Goal: Task Accomplishment & Management: Manage account settings

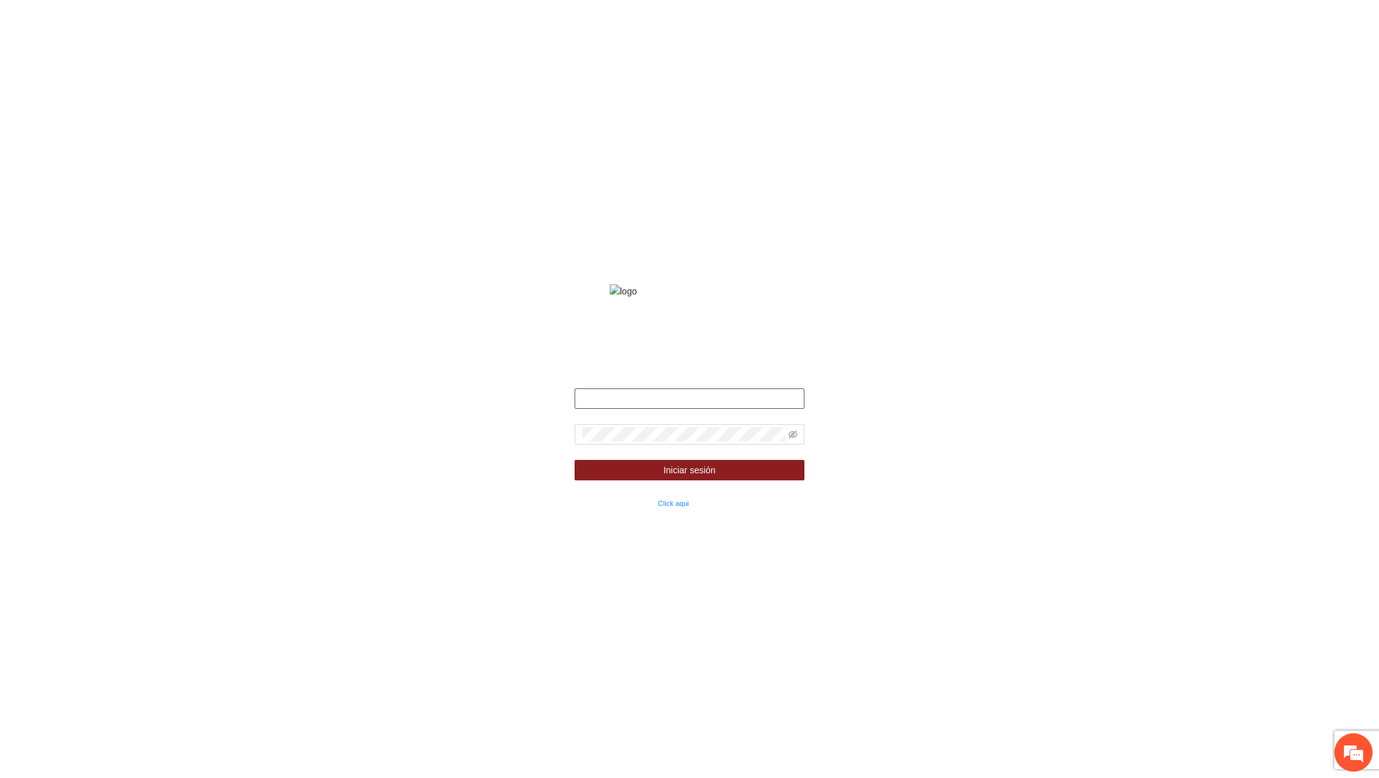
click at [610, 409] on input "text" at bounding box center [690, 398] width 230 height 20
type input "**********"
click at [795, 439] on icon "eye-invisible" at bounding box center [792, 434] width 9 height 9
click at [742, 480] on button "Iniciar sesión" at bounding box center [690, 470] width 230 height 20
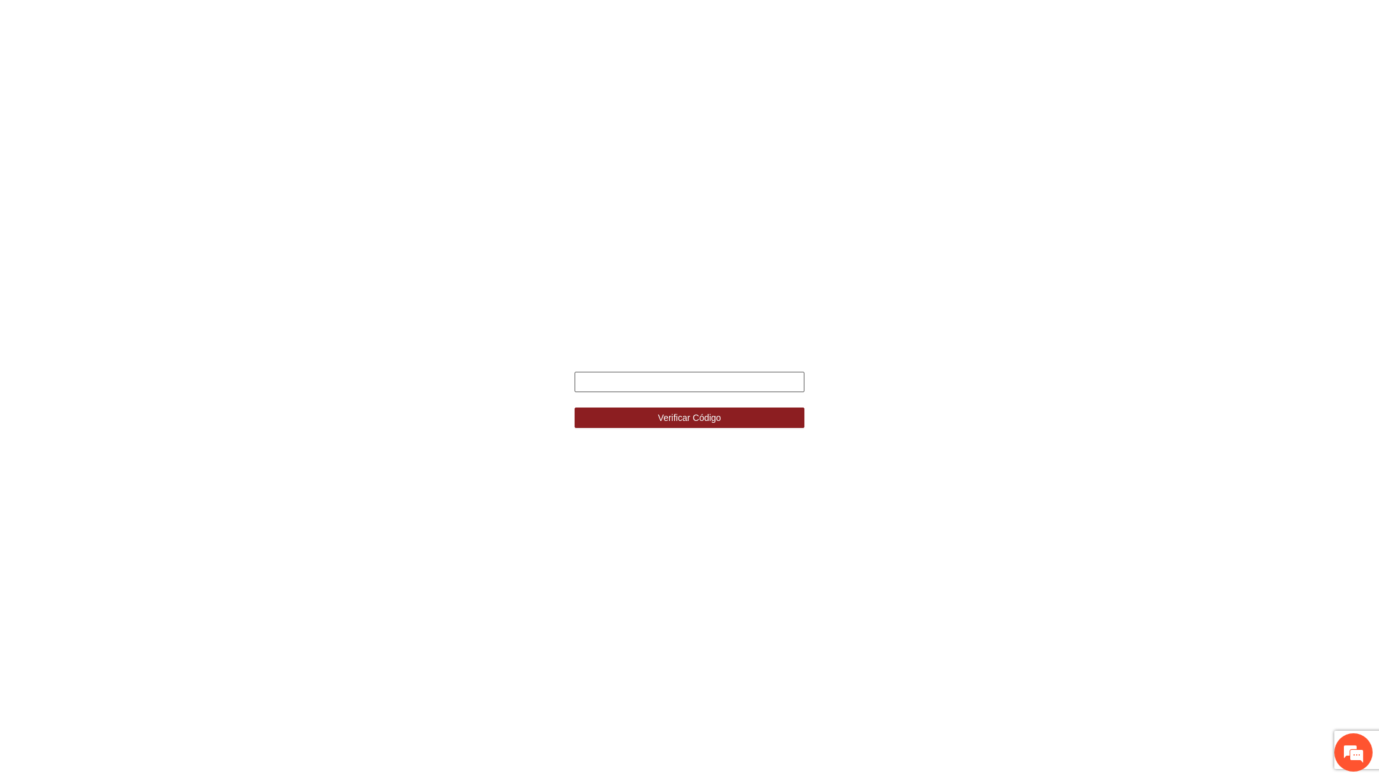
click at [706, 378] on input "text" at bounding box center [690, 382] width 230 height 20
type input "******"
click at [575, 407] on button "Verificar Código" at bounding box center [690, 417] width 230 height 20
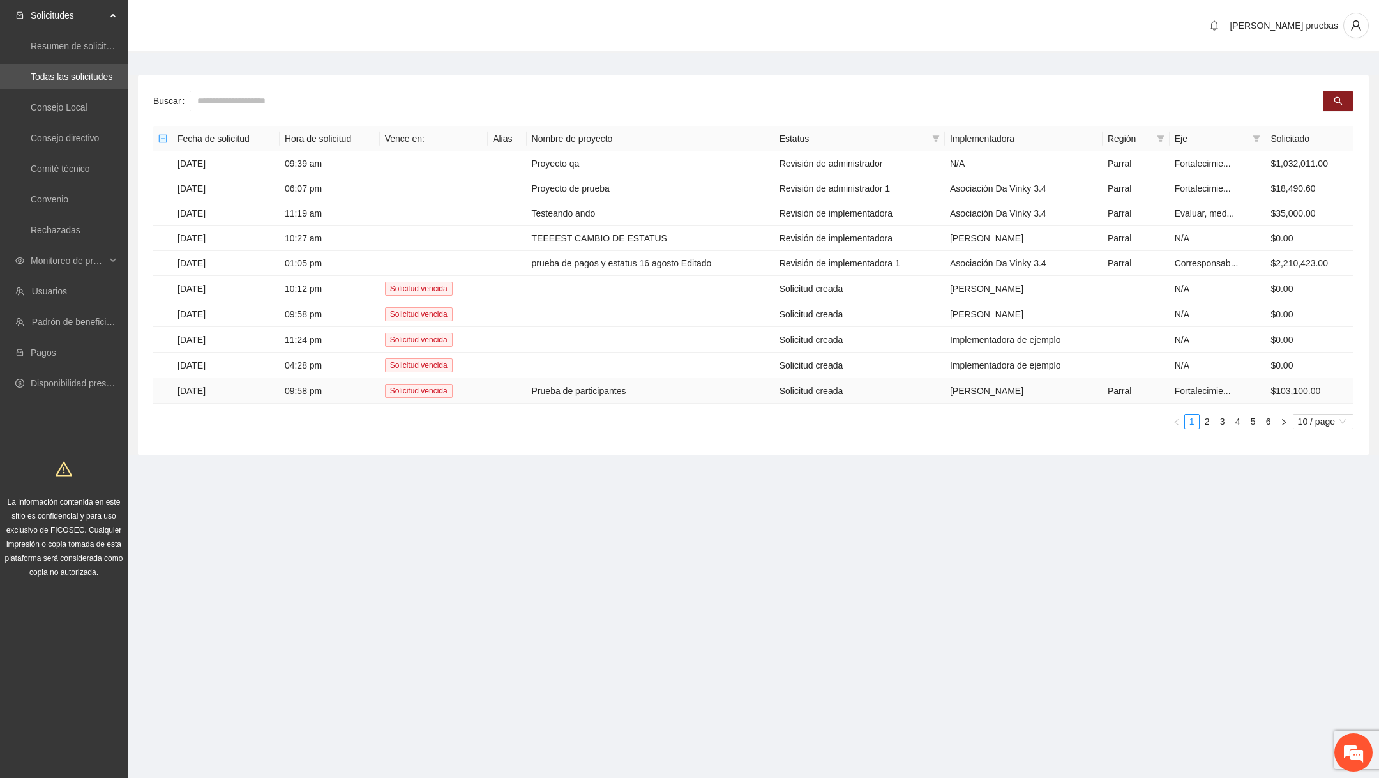
click at [566, 385] on td "Prueba de participantes" at bounding box center [651, 391] width 248 height 26
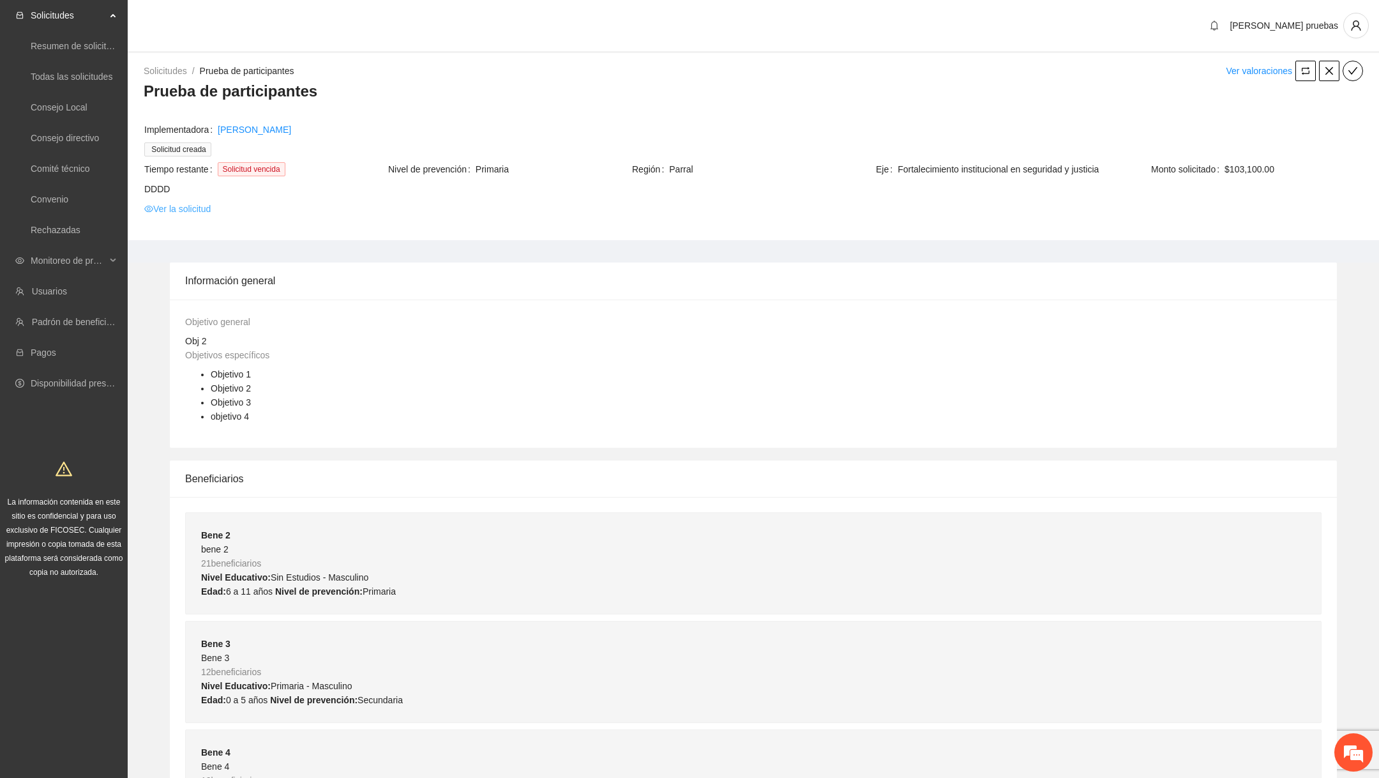
click at [197, 207] on link "Ver la solicitud" at bounding box center [177, 209] width 66 height 14
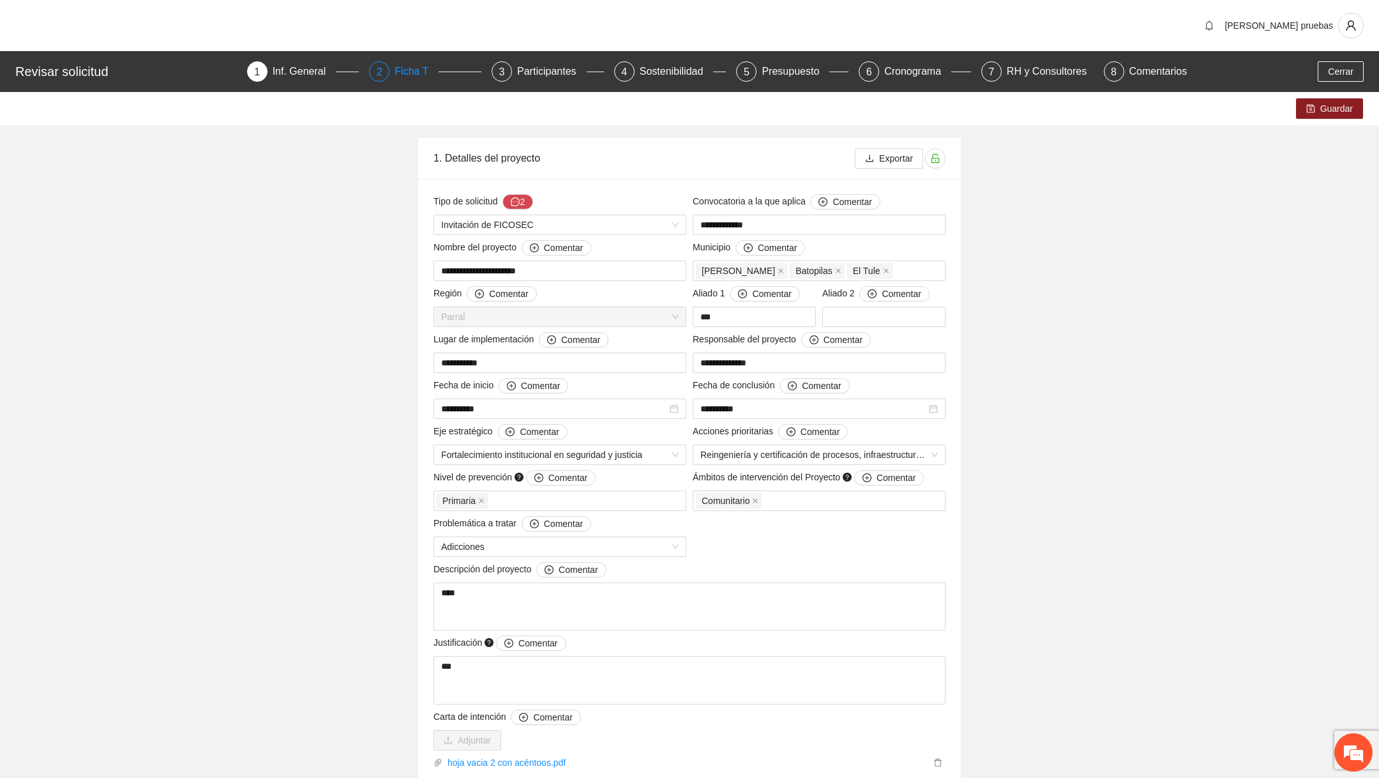
click at [386, 70] on div "2" at bounding box center [379, 71] width 20 height 20
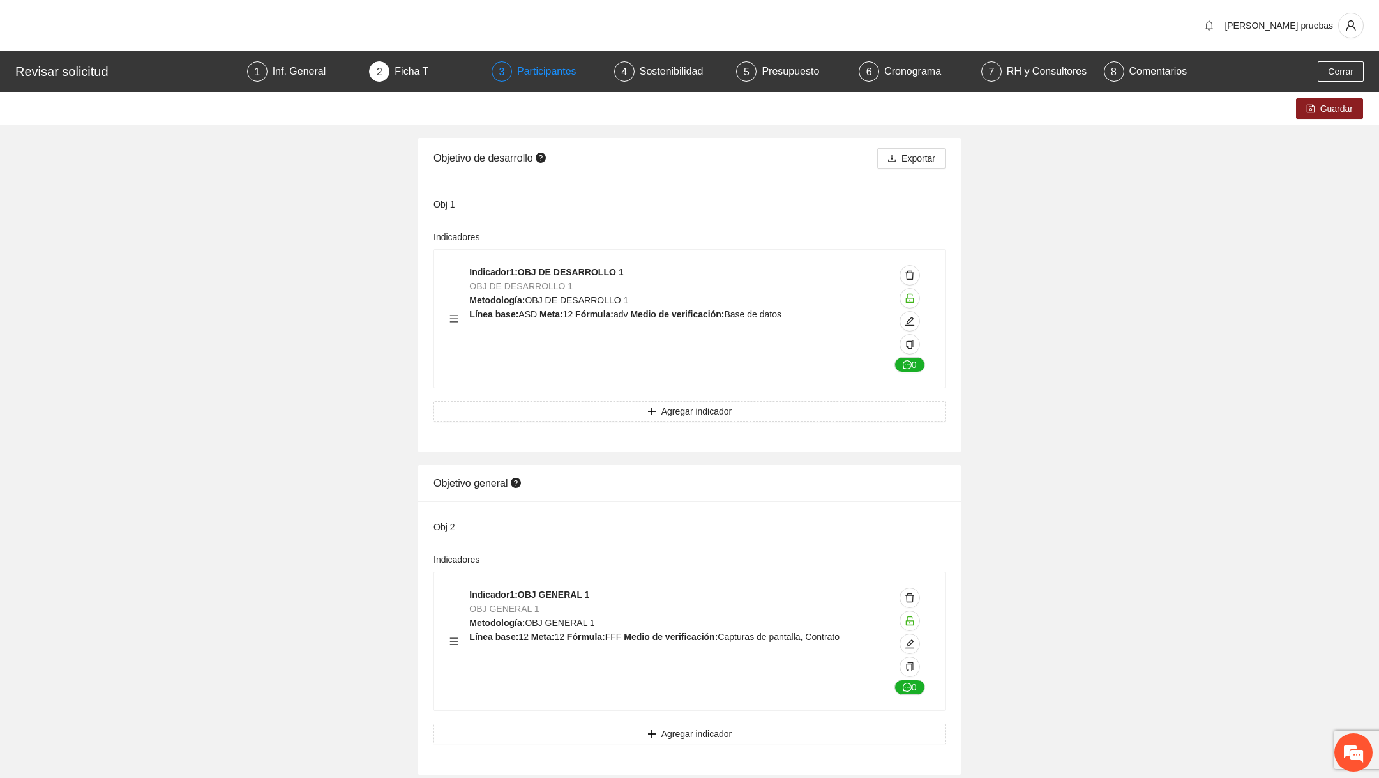
click at [580, 79] on div "Participantes" at bounding box center [552, 71] width 70 height 20
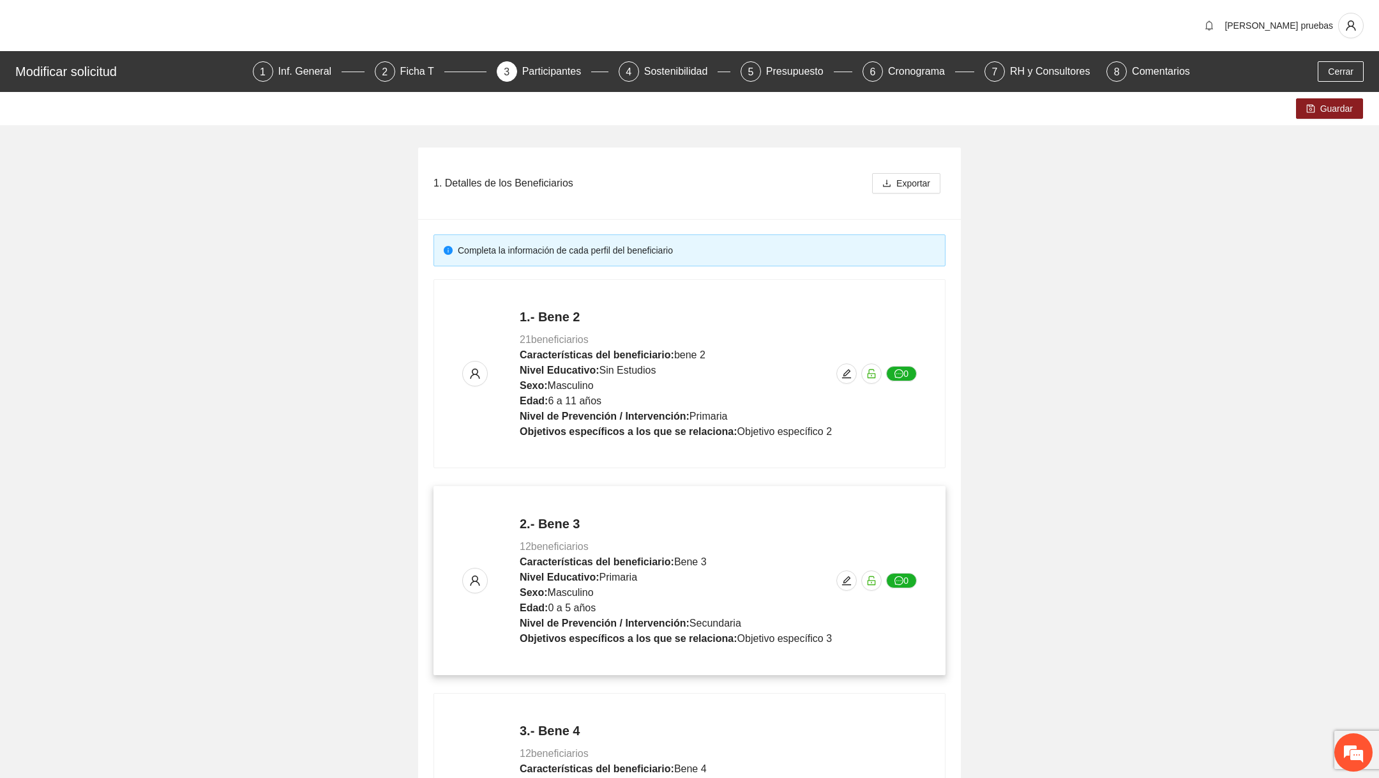
scroll to position [432, 0]
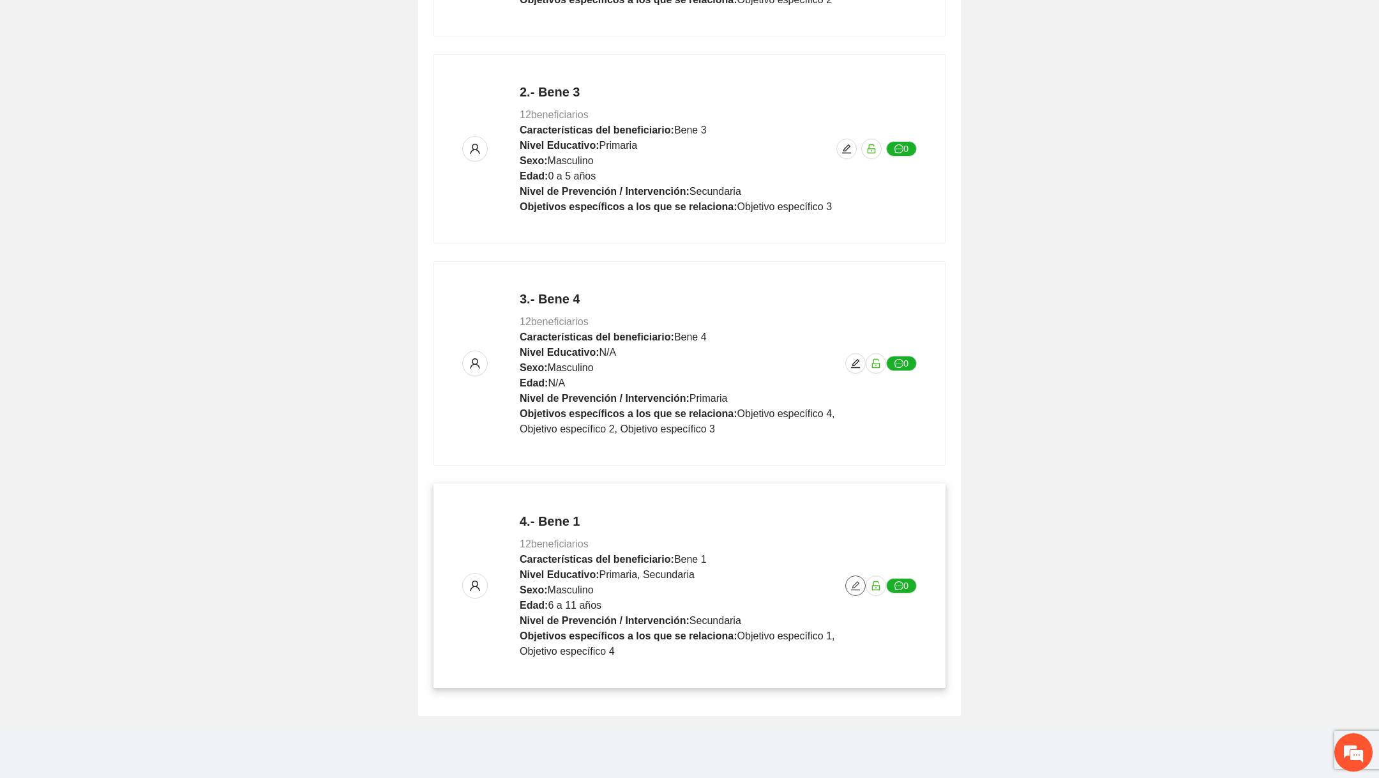
click at [858, 592] on button "button" at bounding box center [855, 585] width 20 height 20
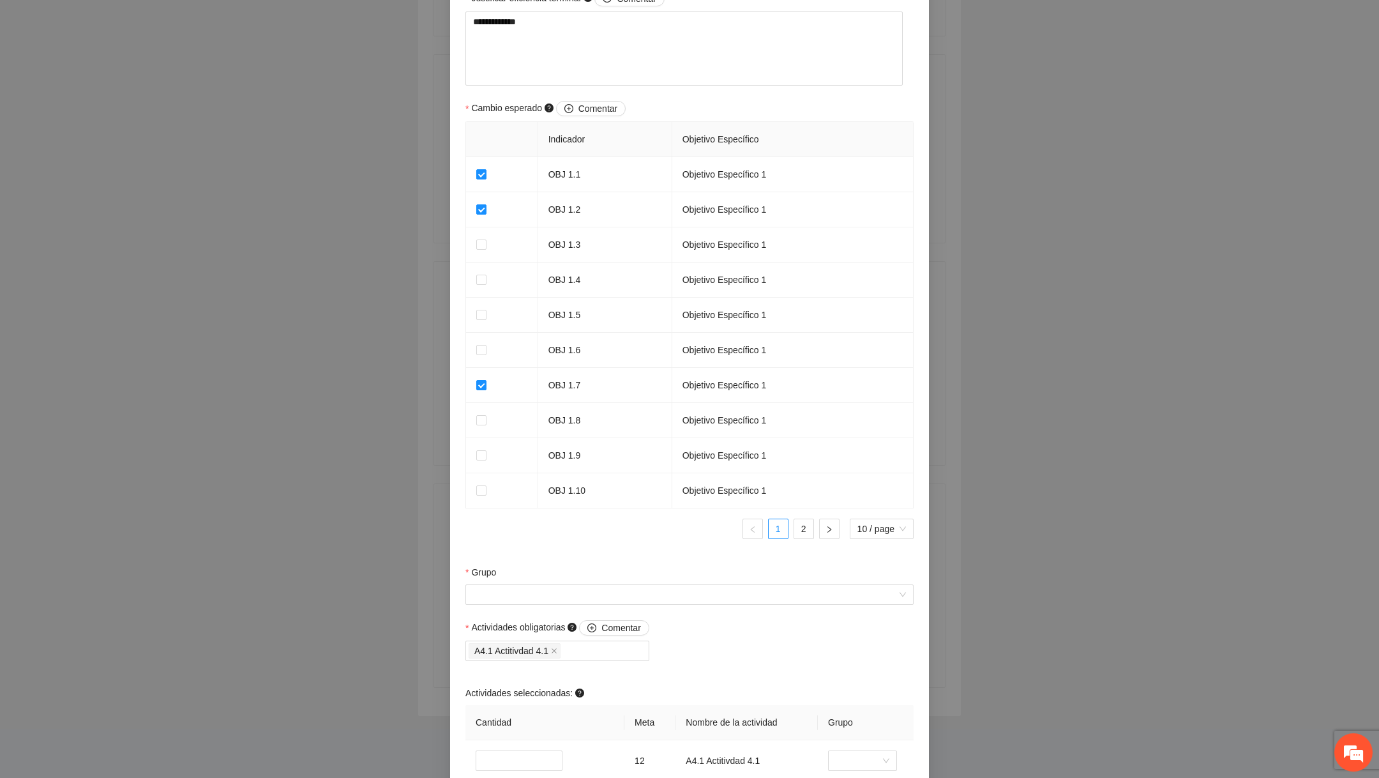
scroll to position [915, 0]
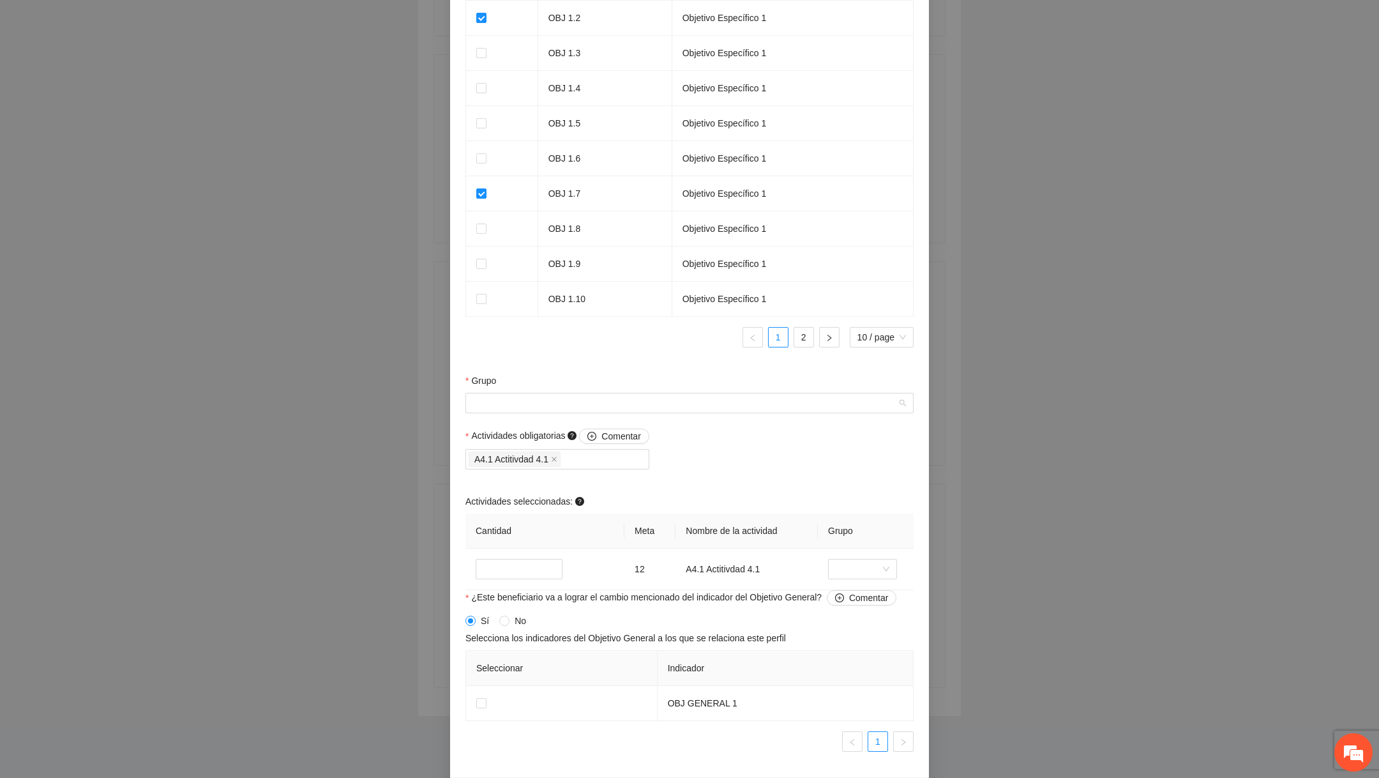
click at [658, 402] on input "Grupo" at bounding box center [685, 402] width 424 height 19
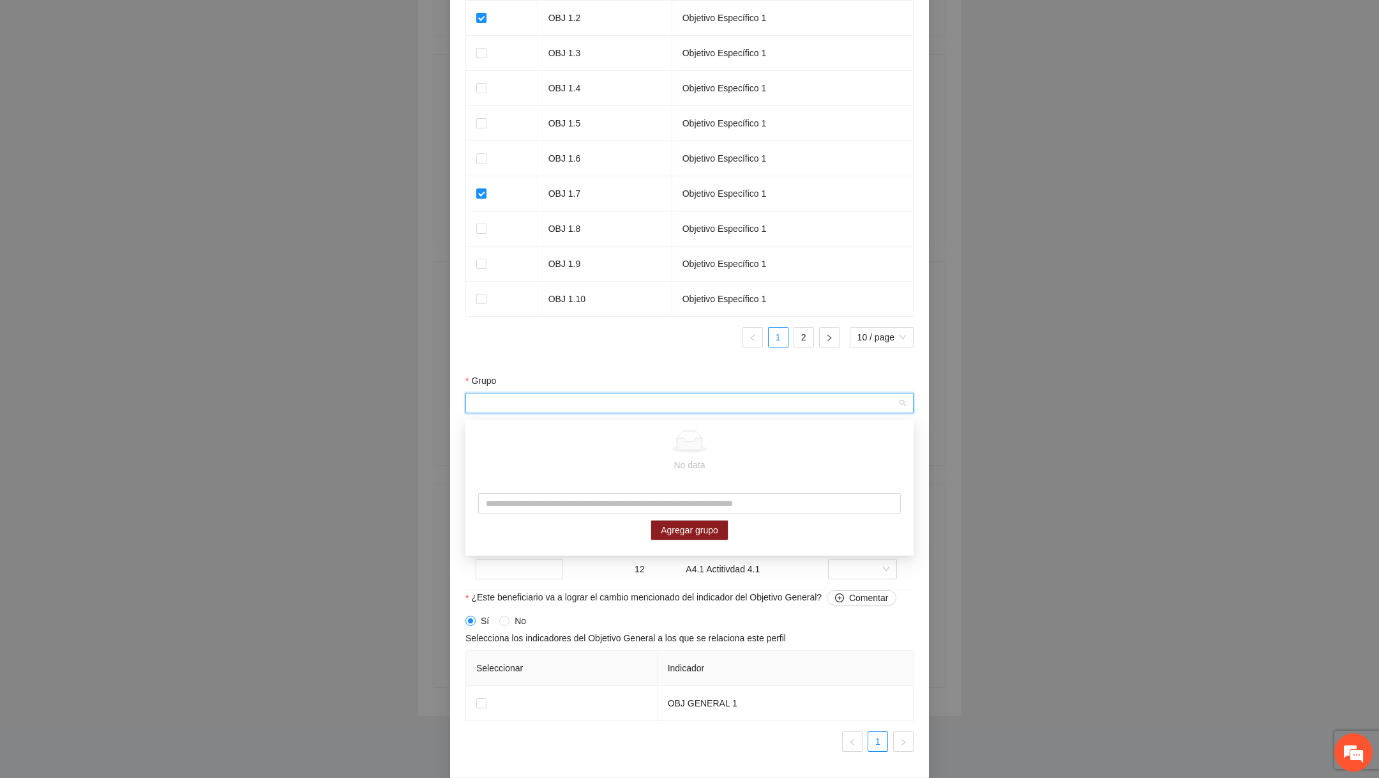
click at [576, 409] on input "Grupo" at bounding box center [685, 402] width 424 height 19
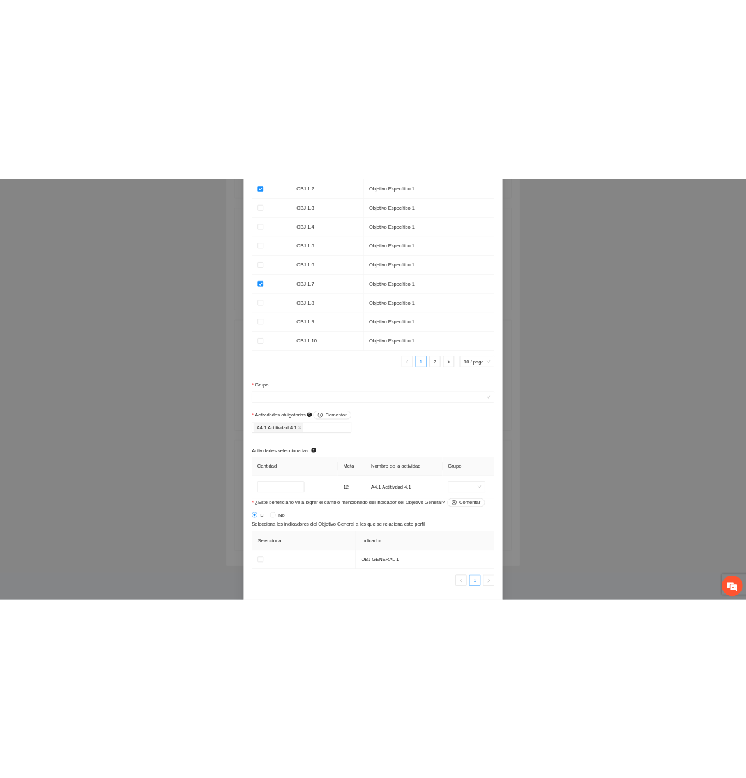
scroll to position [472, 0]
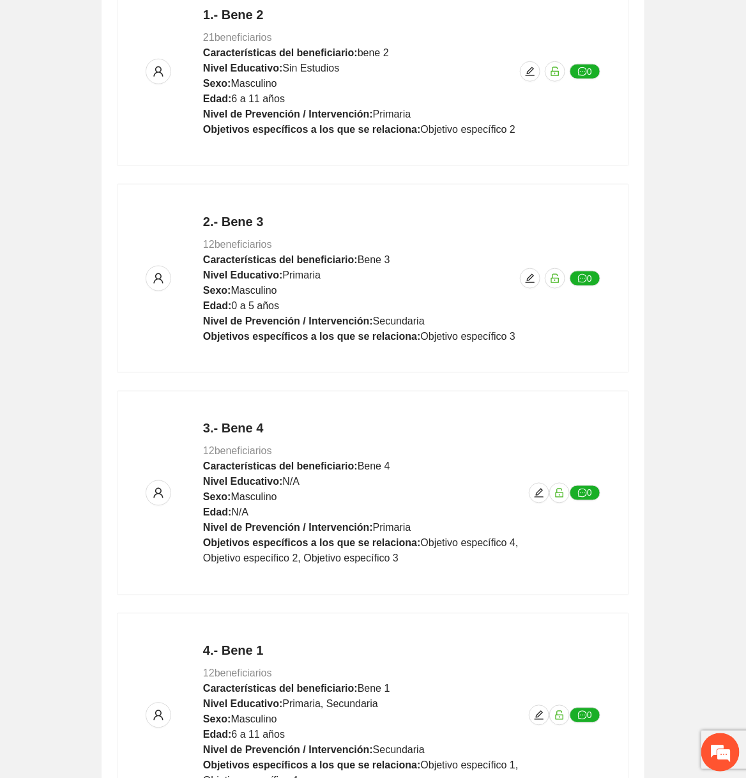
scroll to position [472, 0]
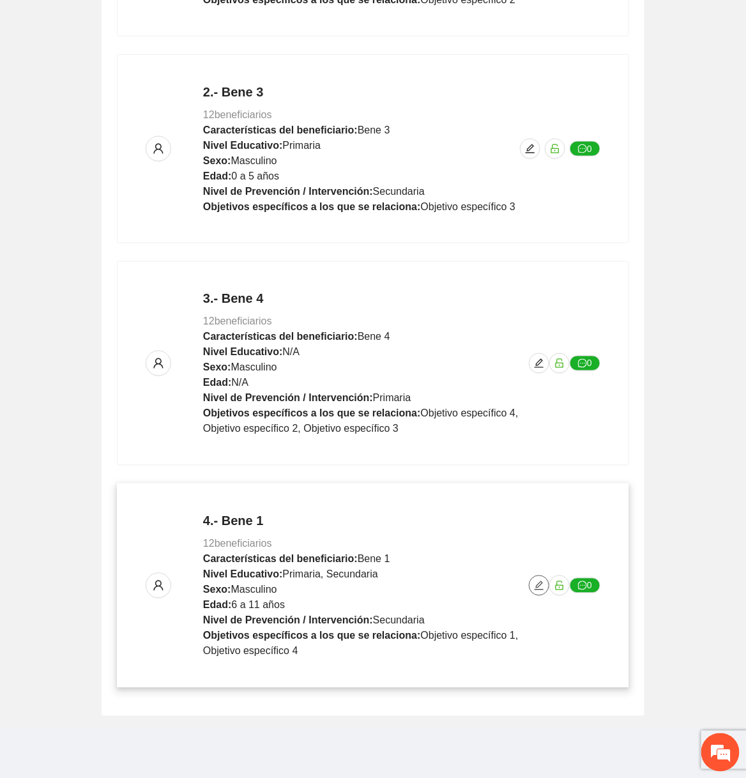
click at [541, 585] on icon "edit" at bounding box center [539, 585] width 10 height 10
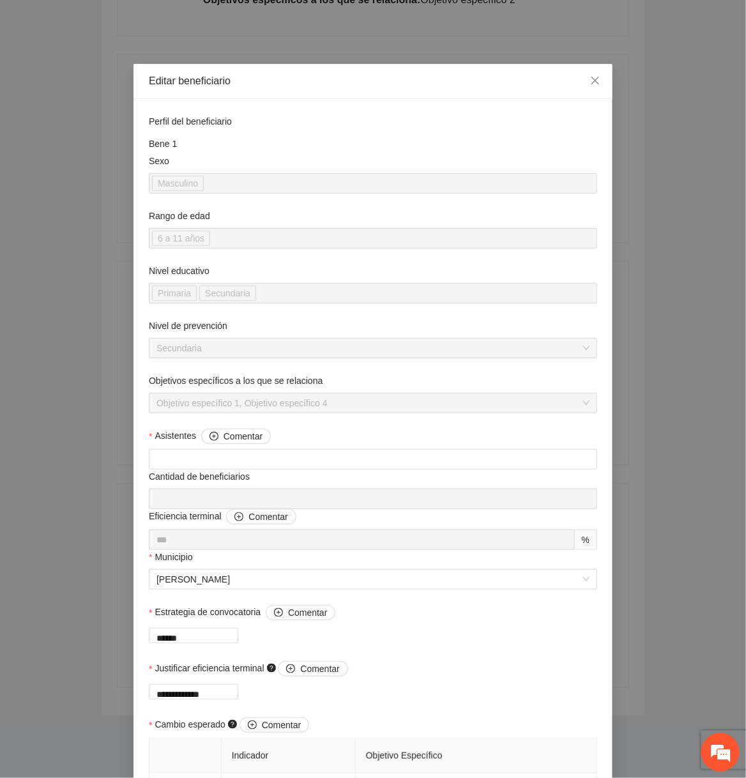
scroll to position [0, 0]
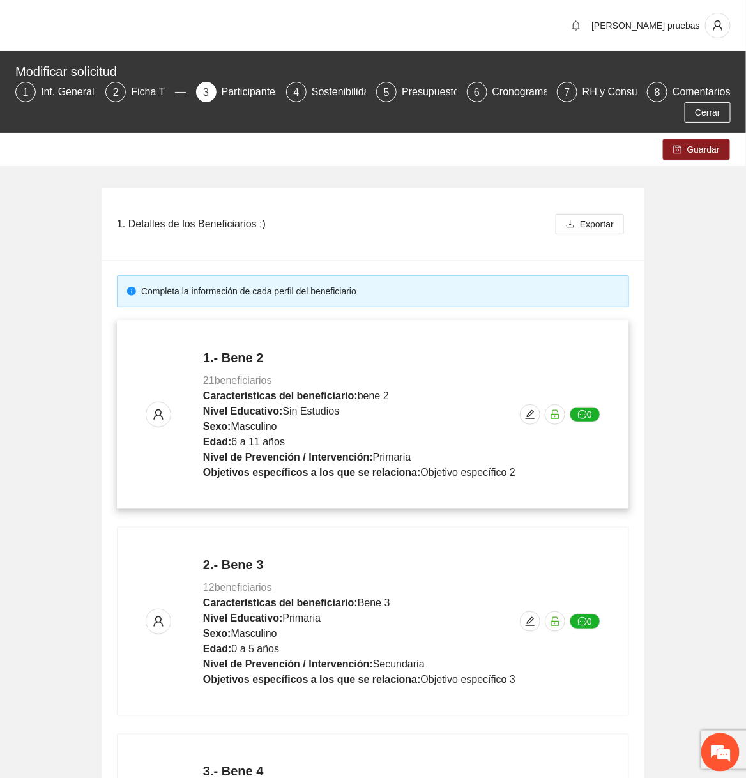
scroll to position [472, 0]
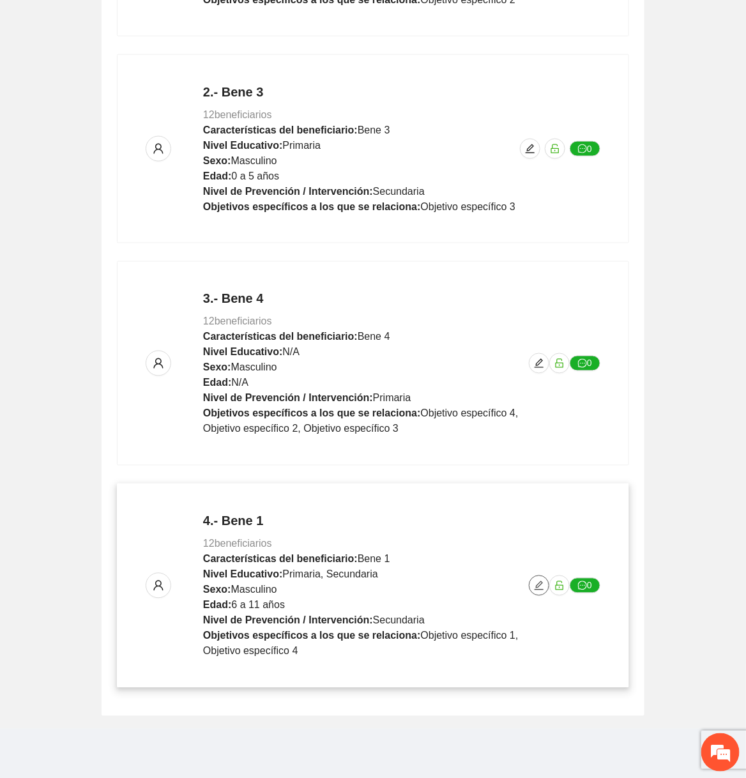
click at [536, 575] on button "button" at bounding box center [539, 585] width 20 height 20
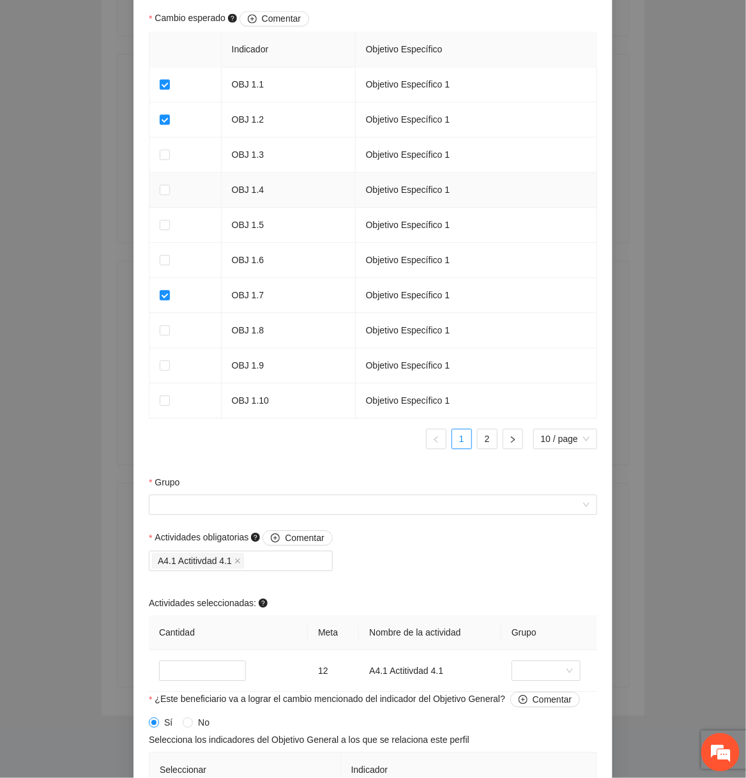
scroll to position [966, 0]
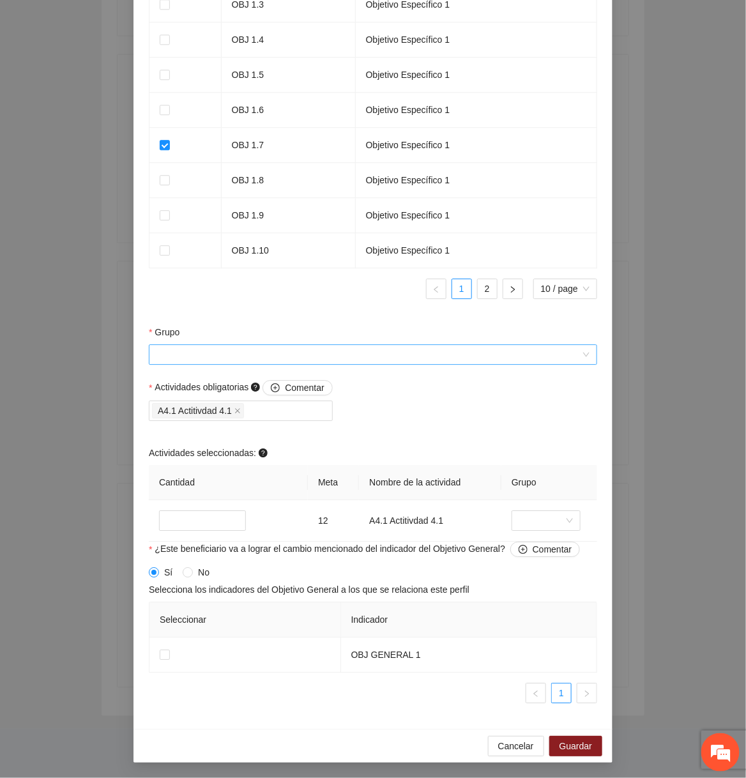
click at [282, 359] on input "Grupo" at bounding box center [368, 354] width 424 height 19
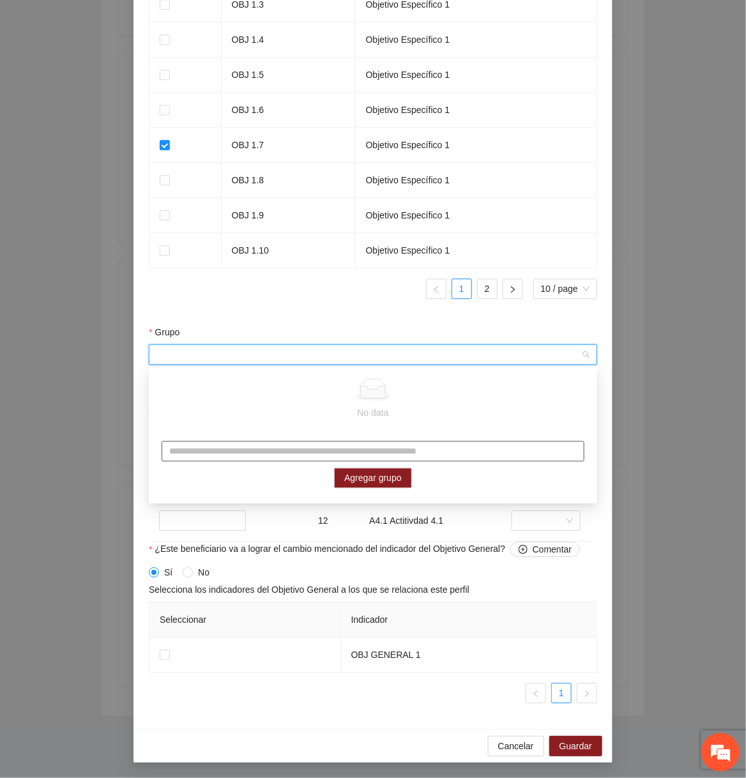
click at [266, 454] on input "text" at bounding box center [373, 451] width 423 height 20
type input "*********"
click at [366, 471] on span "Agregar grupo" at bounding box center [372, 478] width 57 height 14
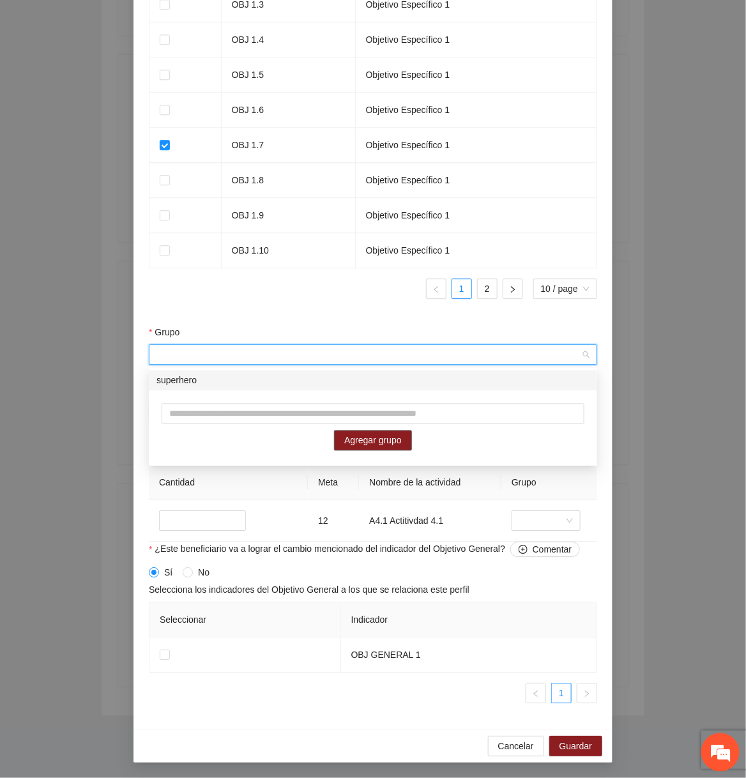
click at [416, 386] on div "superhero" at bounding box center [372, 380] width 433 height 14
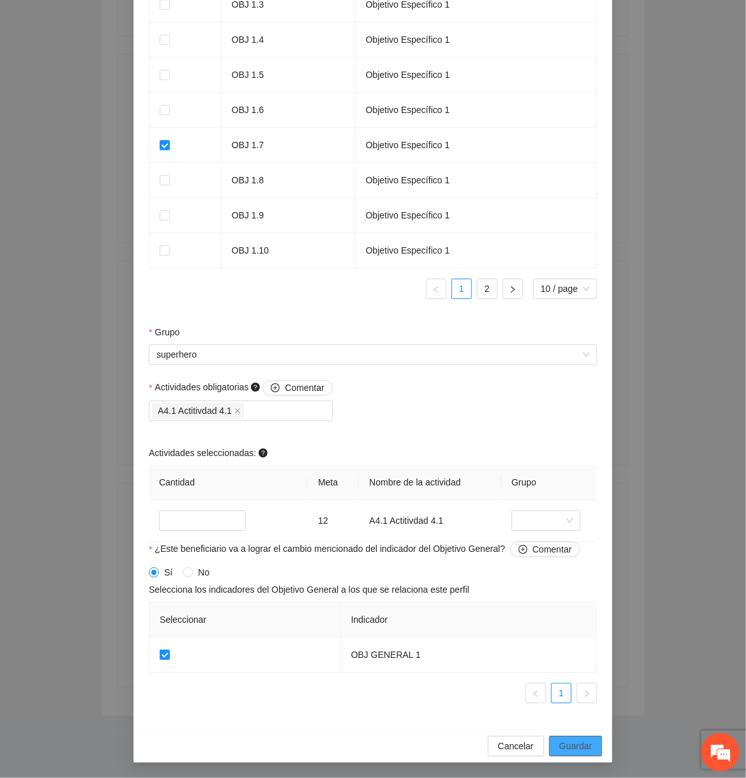
click at [590, 745] on span "Guardar" at bounding box center [575, 746] width 33 height 14
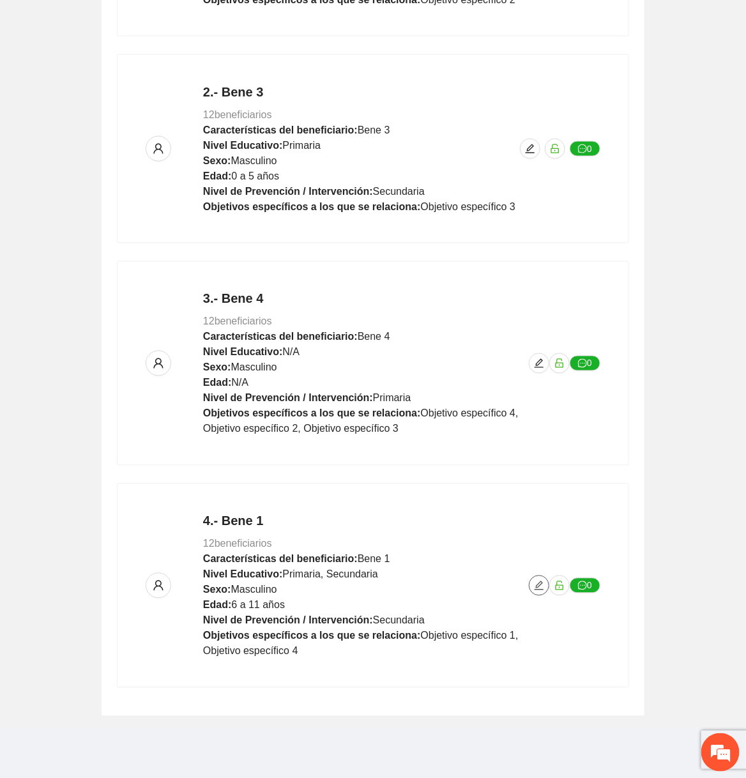
scroll to position [0, 0]
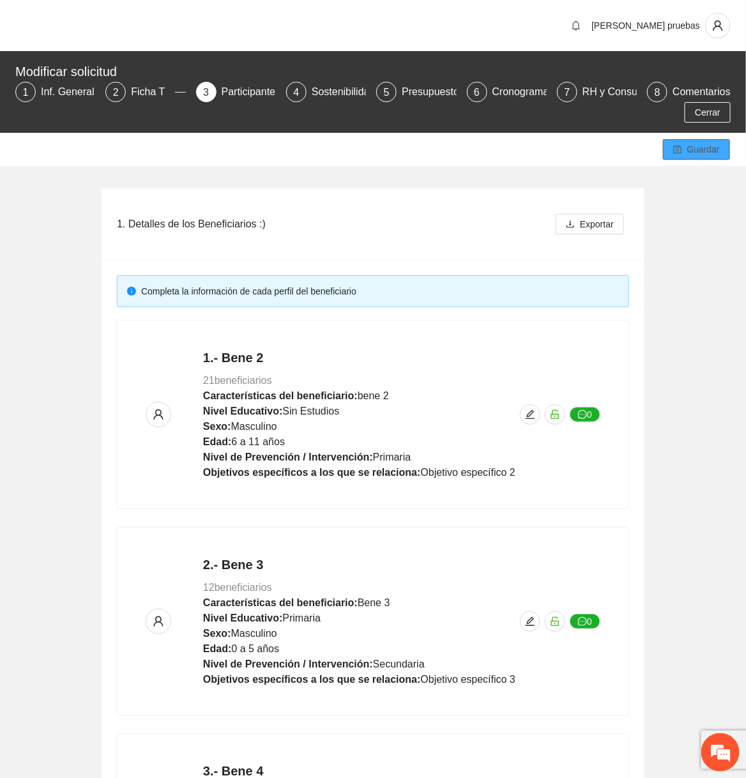
click at [694, 152] on span "Guardar" at bounding box center [703, 149] width 33 height 14
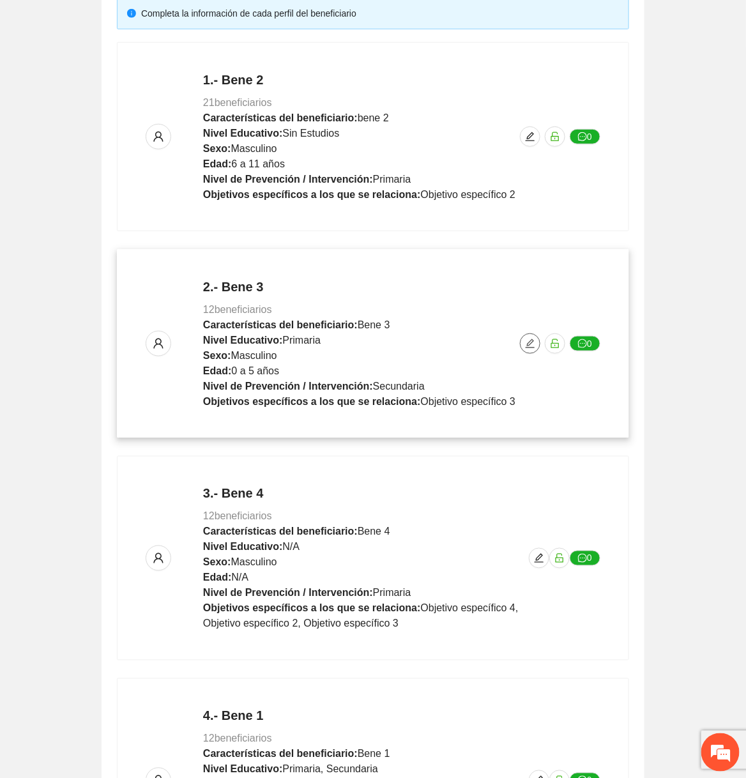
scroll to position [472, 0]
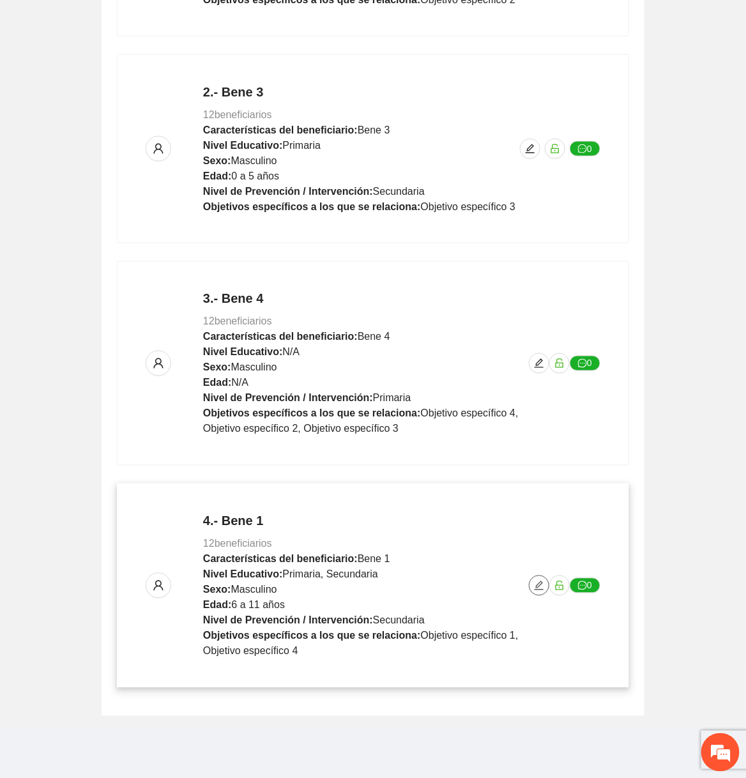
click at [537, 580] on icon "edit" at bounding box center [539, 585] width 10 height 10
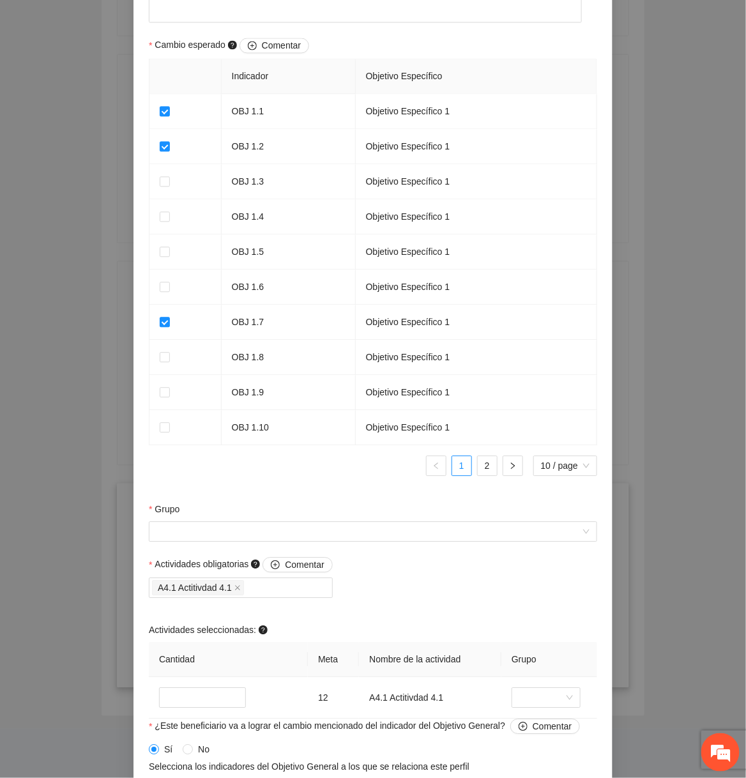
scroll to position [966, 0]
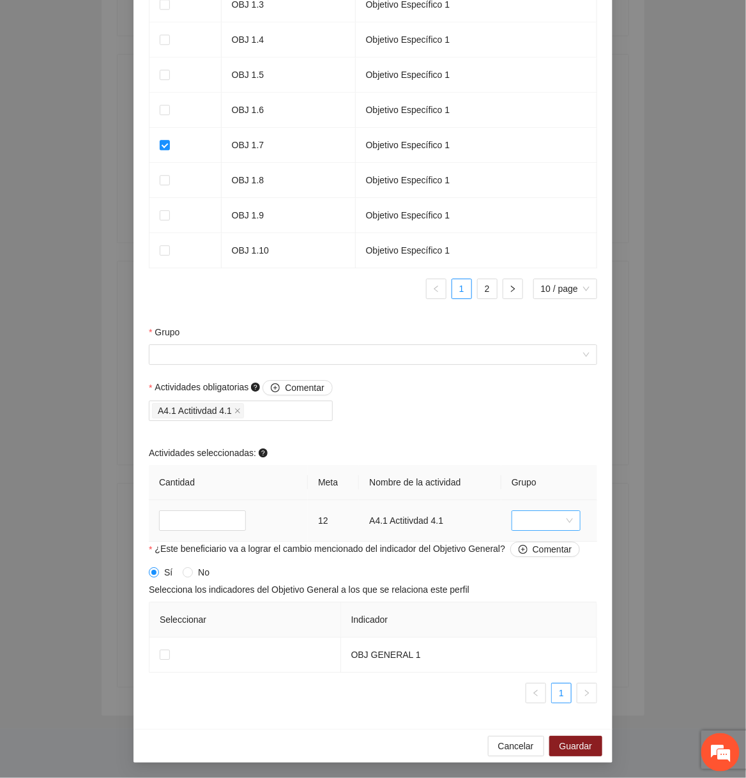
click at [557, 520] on input "search" at bounding box center [541, 520] width 45 height 19
click at [418, 354] on input "Grupo" at bounding box center [368, 354] width 424 height 19
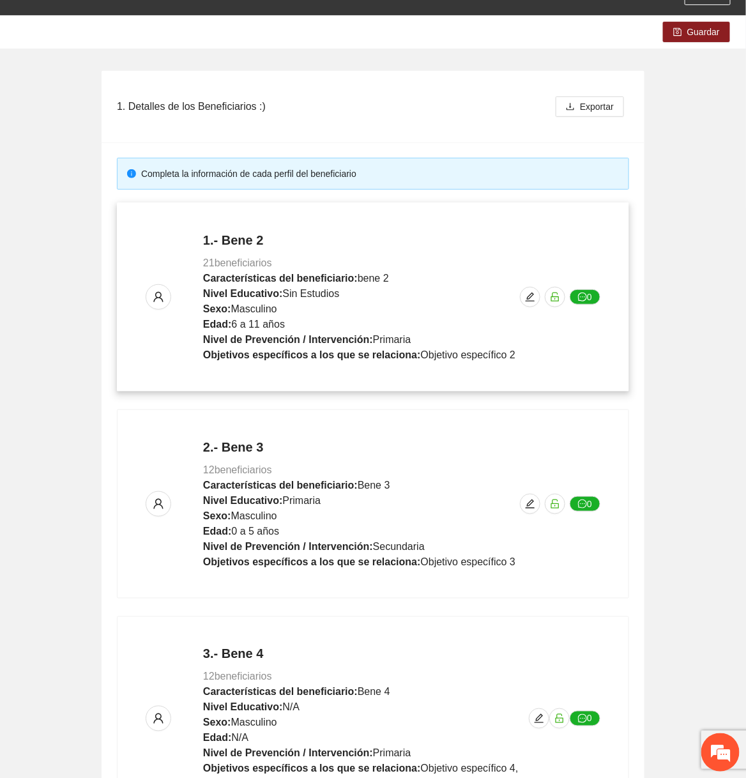
scroll to position [472, 0]
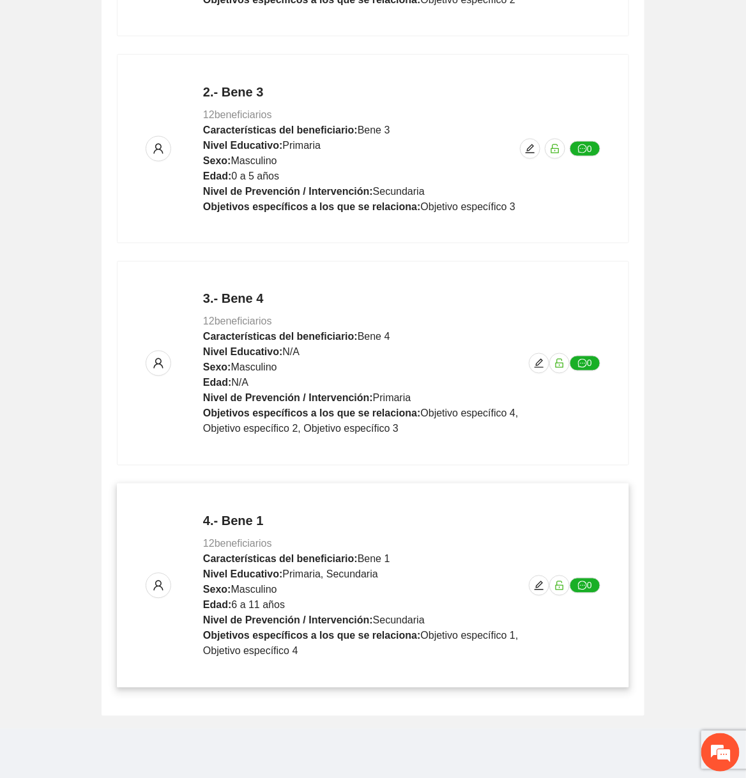
click at [543, 594] on div "4.- Bene 1 12 beneficiarios Características del beneficiario: Bene 1 Nivel Educ…" at bounding box center [373, 585] width 455 height 147
click at [541, 587] on icon "edit" at bounding box center [539, 585] width 10 height 10
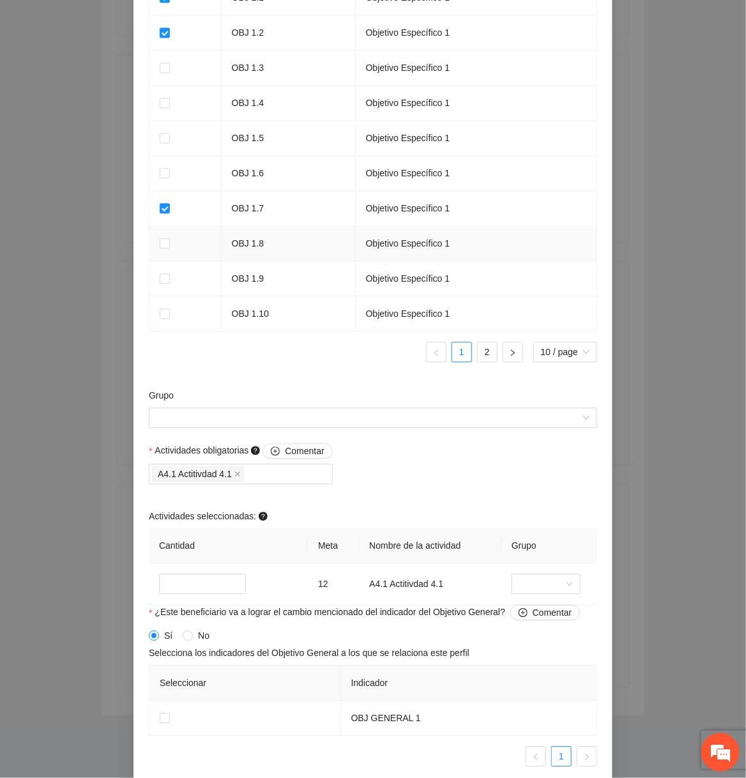
scroll to position [795, 0]
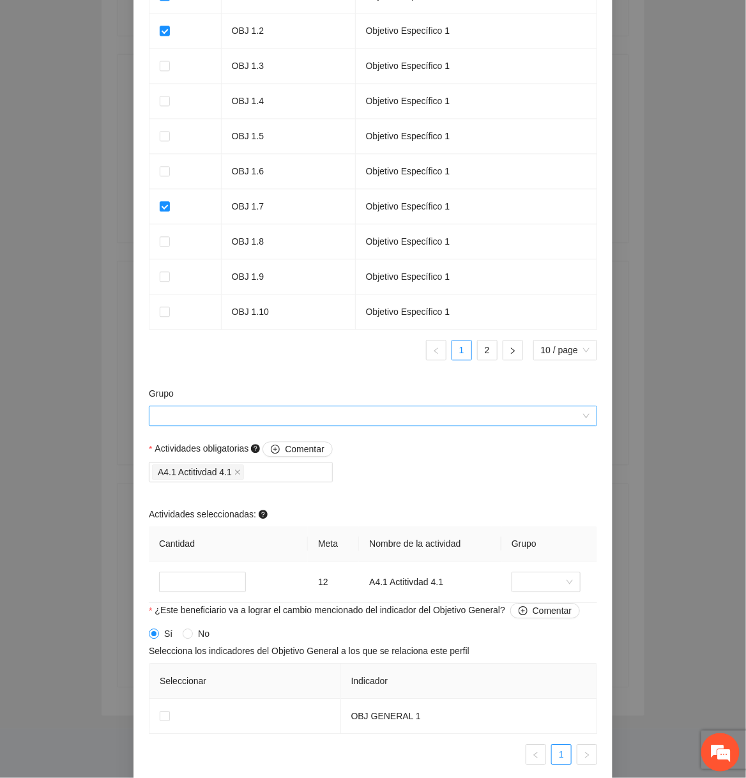
click at [372, 425] on input "Grupo" at bounding box center [368, 415] width 424 height 19
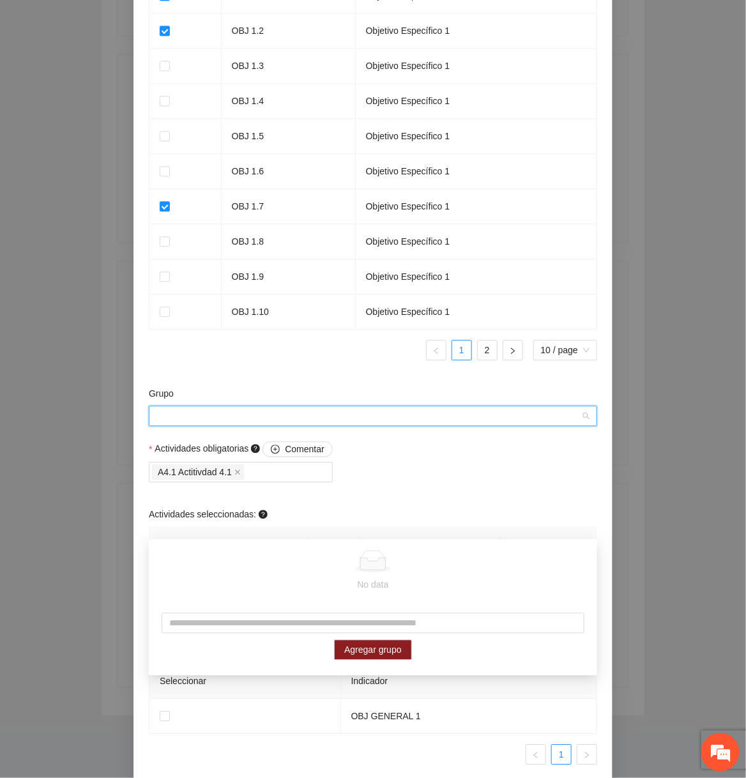
scroll to position [0, 0]
click at [366, 405] on div "Grupo" at bounding box center [373, 395] width 448 height 19
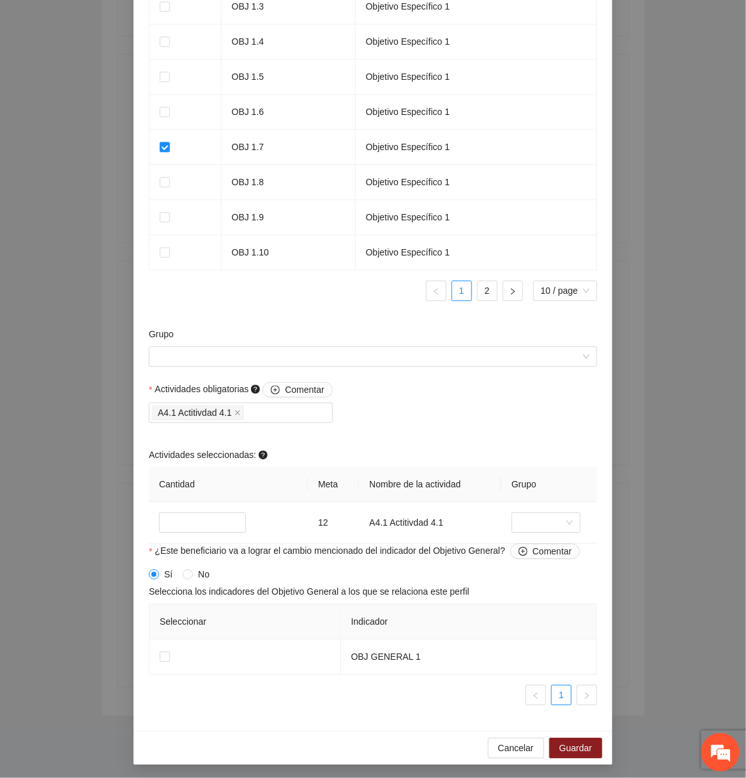
scroll to position [966, 0]
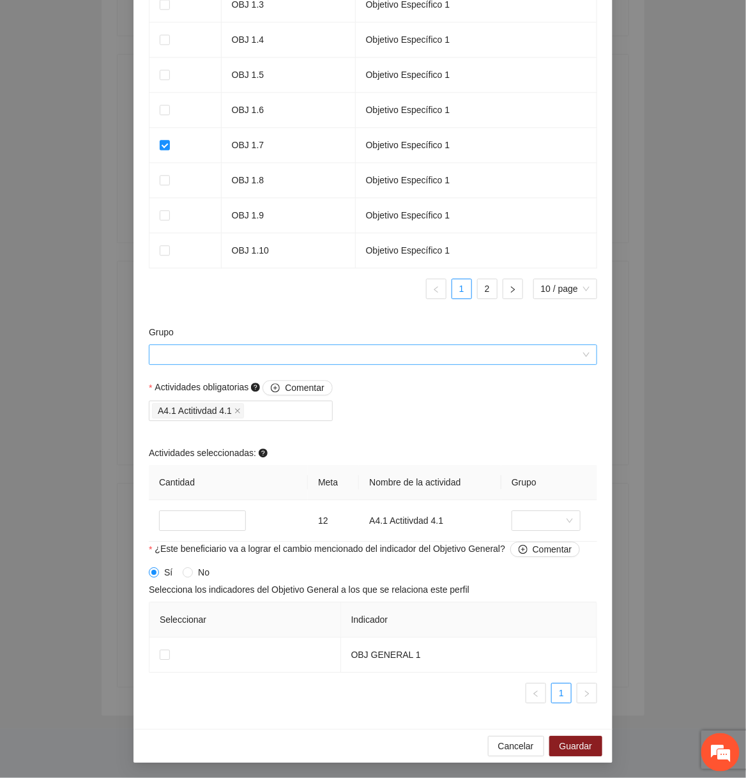
click at [379, 352] on input "Grupo" at bounding box center [368, 354] width 424 height 19
click at [507, 743] on span "Cancelar" at bounding box center [516, 746] width 36 height 14
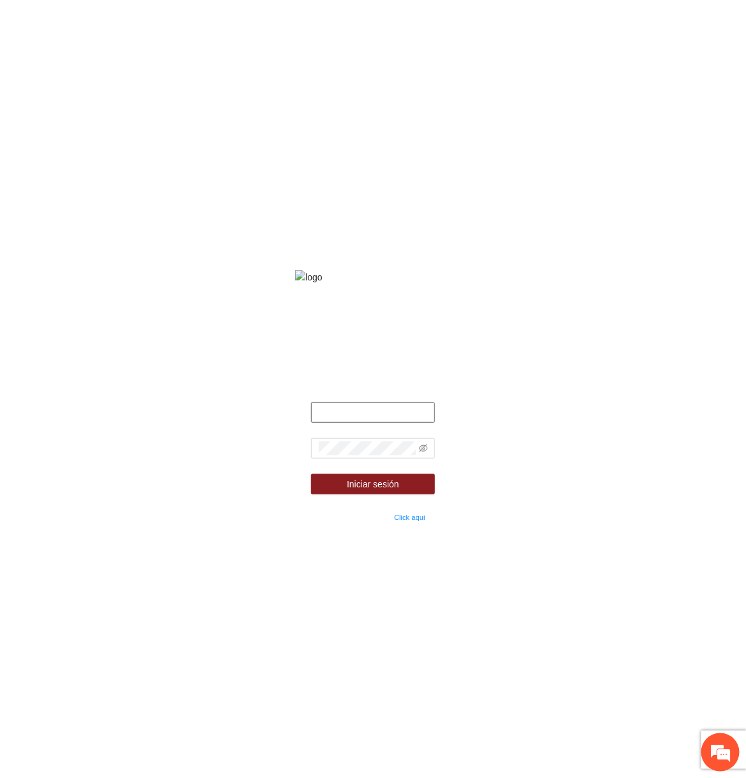
click at [410, 419] on input "text" at bounding box center [373, 412] width 124 height 20
click at [352, 423] on input "text" at bounding box center [373, 412] width 124 height 20
type input "**********"
click at [425, 453] on icon "eye-invisible" at bounding box center [423, 448] width 9 height 9
click at [403, 494] on button "Iniciar sesión" at bounding box center [373, 484] width 124 height 20
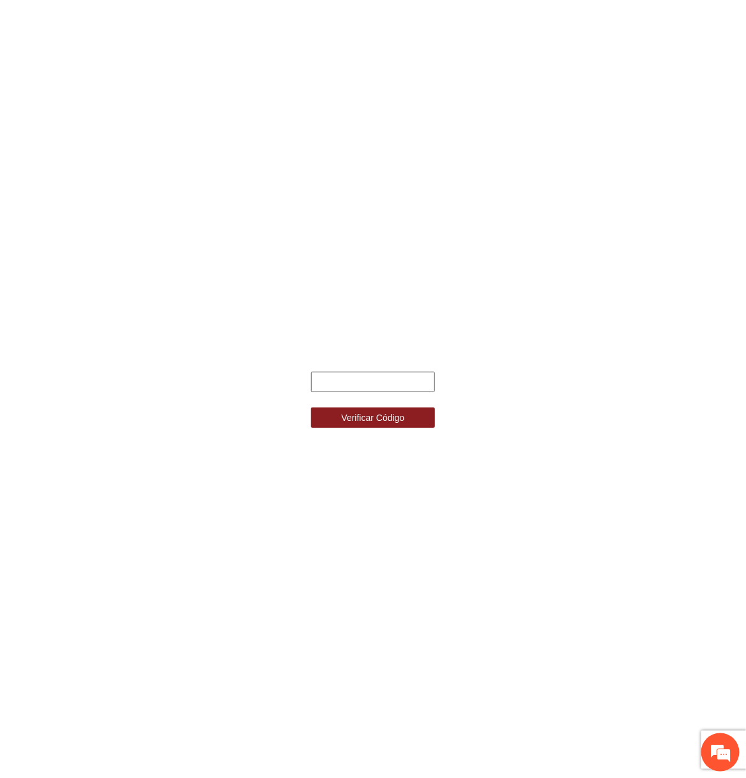
click at [359, 387] on input "text" at bounding box center [373, 382] width 124 height 20
type input "*"
type input "******"
click at [311, 407] on button "Verificar Código" at bounding box center [373, 417] width 124 height 20
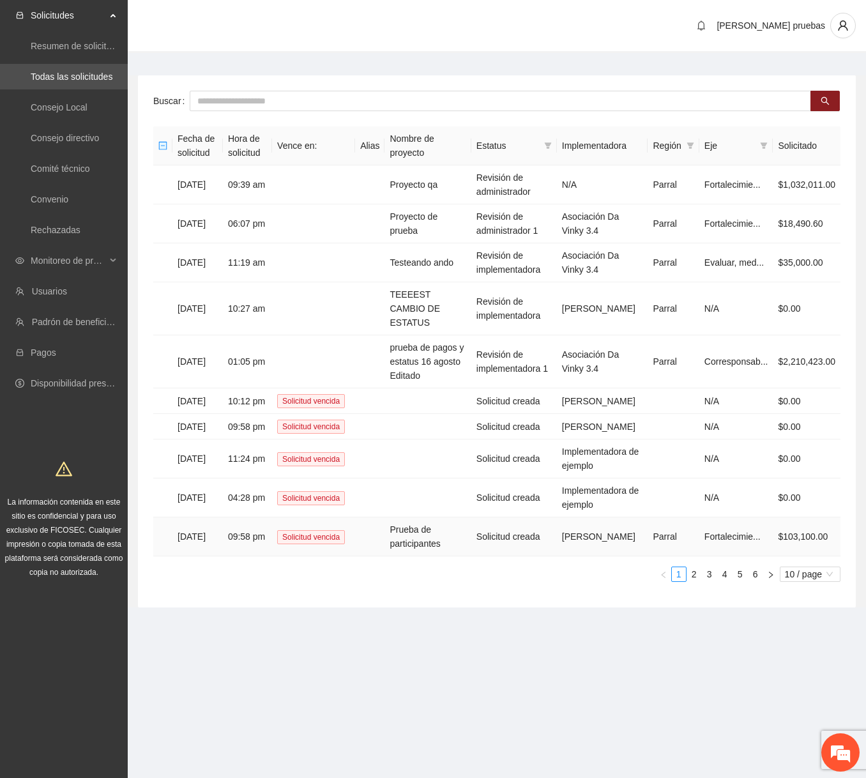
click at [431, 556] on td "Prueba de participantes" at bounding box center [427, 536] width 86 height 39
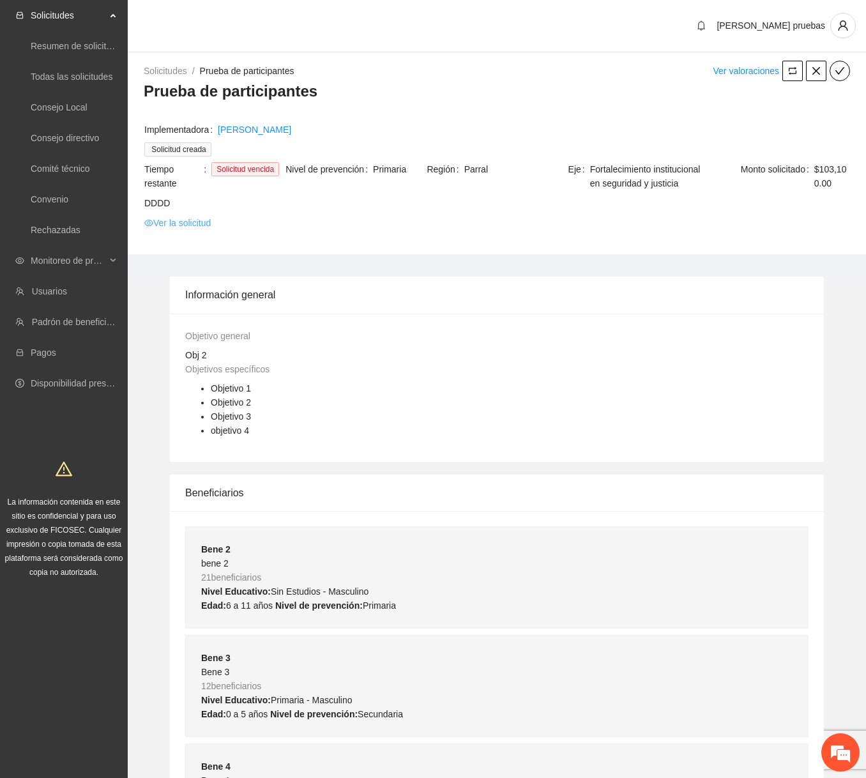
click at [176, 218] on link "Ver la solicitud" at bounding box center [177, 223] width 66 height 14
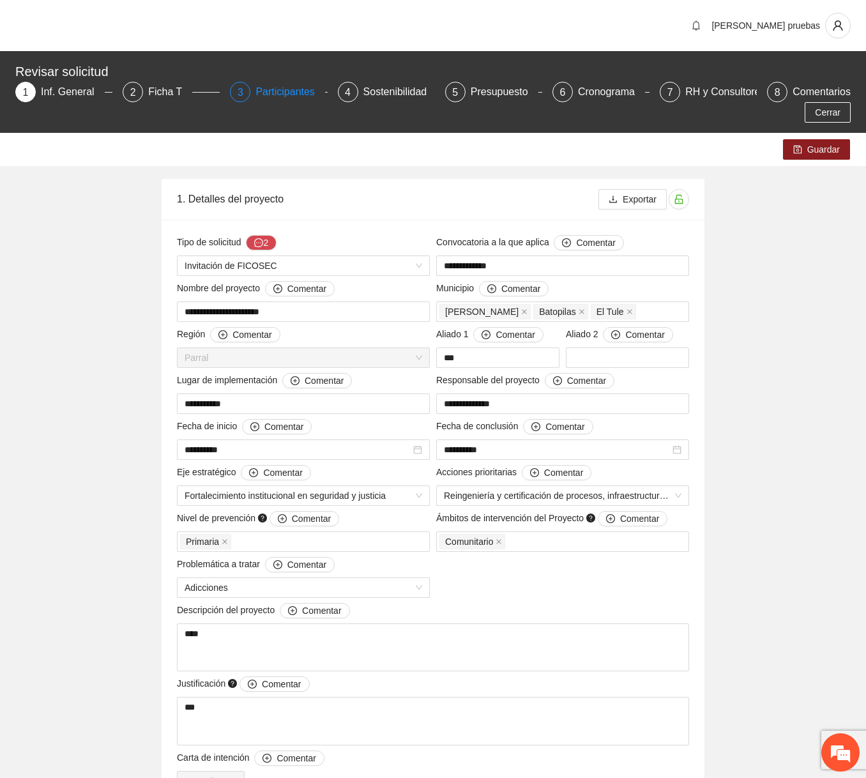
click at [296, 91] on div "Participantes" at bounding box center [290, 92] width 70 height 20
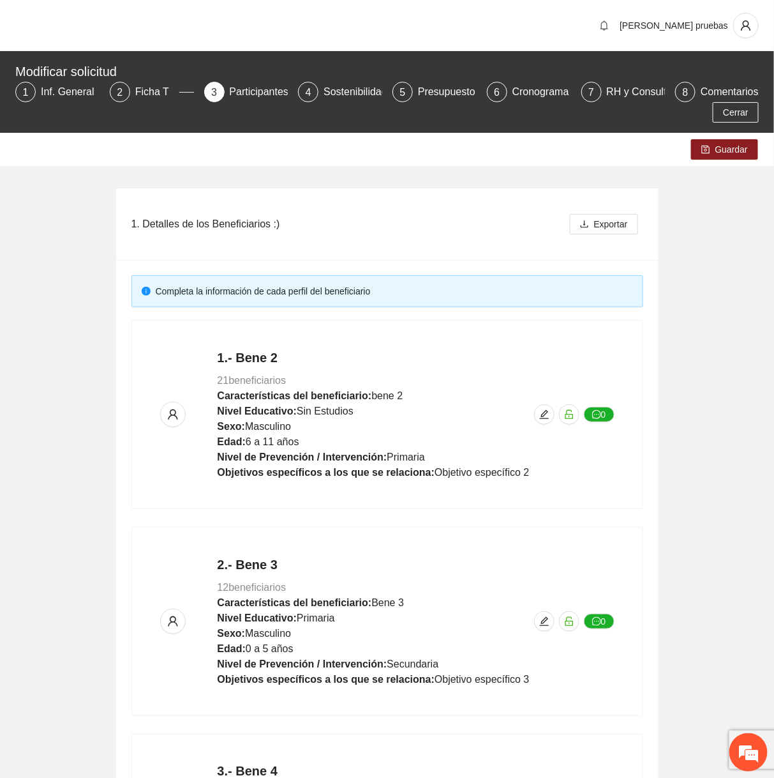
scroll to position [472, 0]
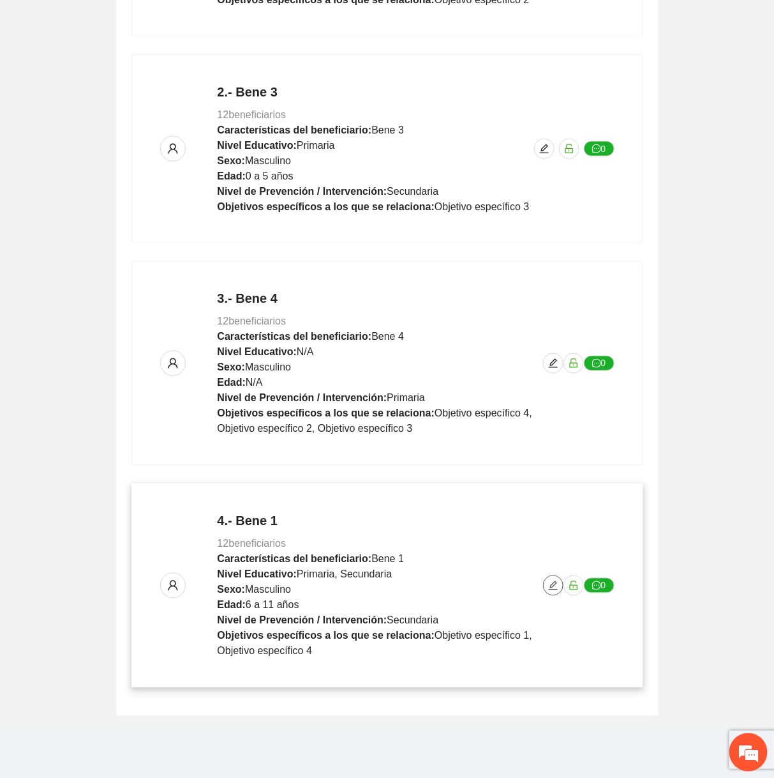
click at [548, 576] on button "button" at bounding box center [553, 585] width 20 height 20
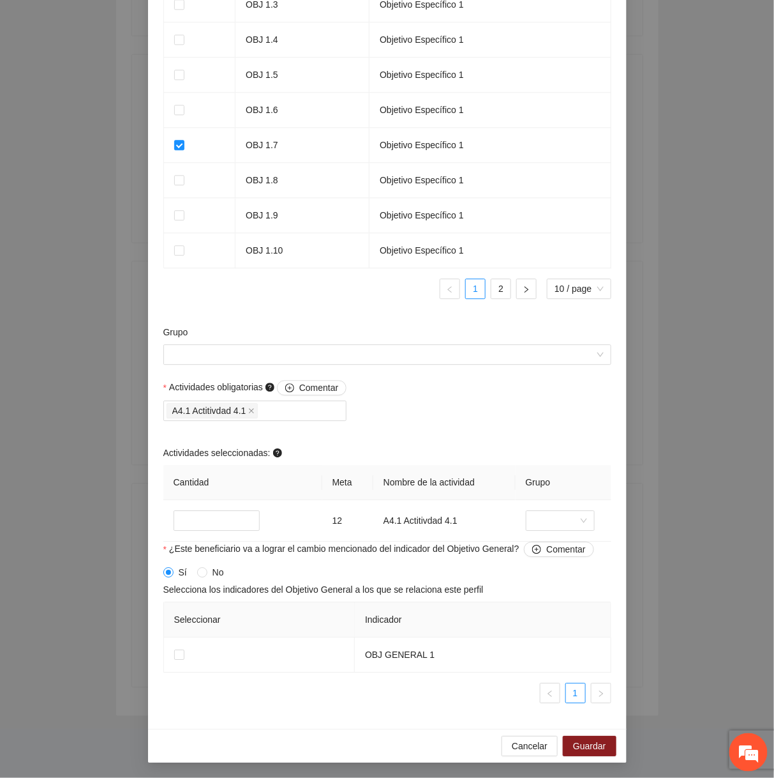
scroll to position [0, 0]
click at [470, 380] on div "Grupo" at bounding box center [387, 352] width 455 height 55
click at [473, 364] on input "Grupo" at bounding box center [383, 354] width 424 height 19
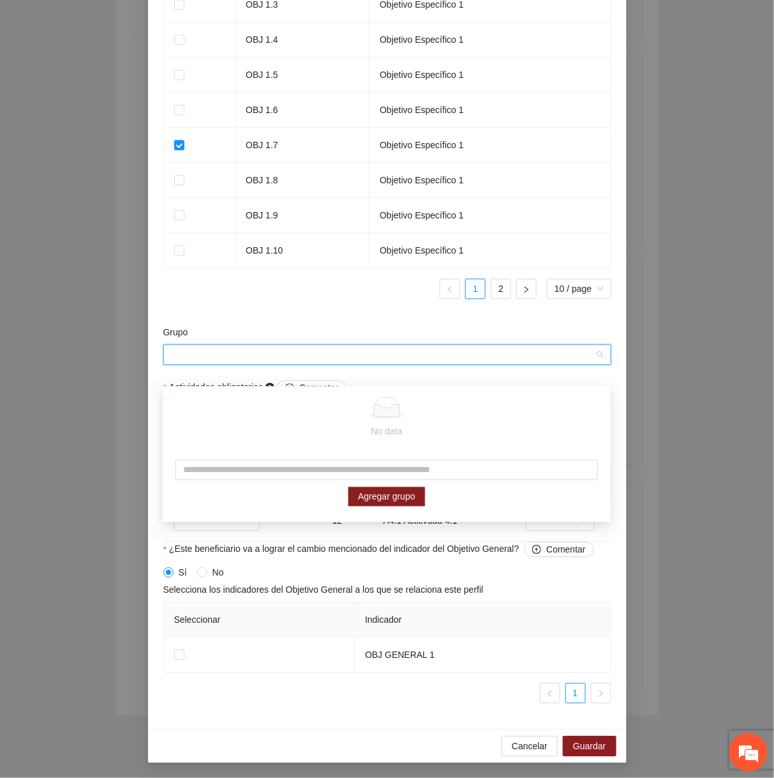
click at [474, 364] on input "Grupo" at bounding box center [383, 354] width 424 height 19
click at [412, 713] on div "Seleccionar Indicador OBJ GENERAL 1 1" at bounding box center [387, 657] width 448 height 112
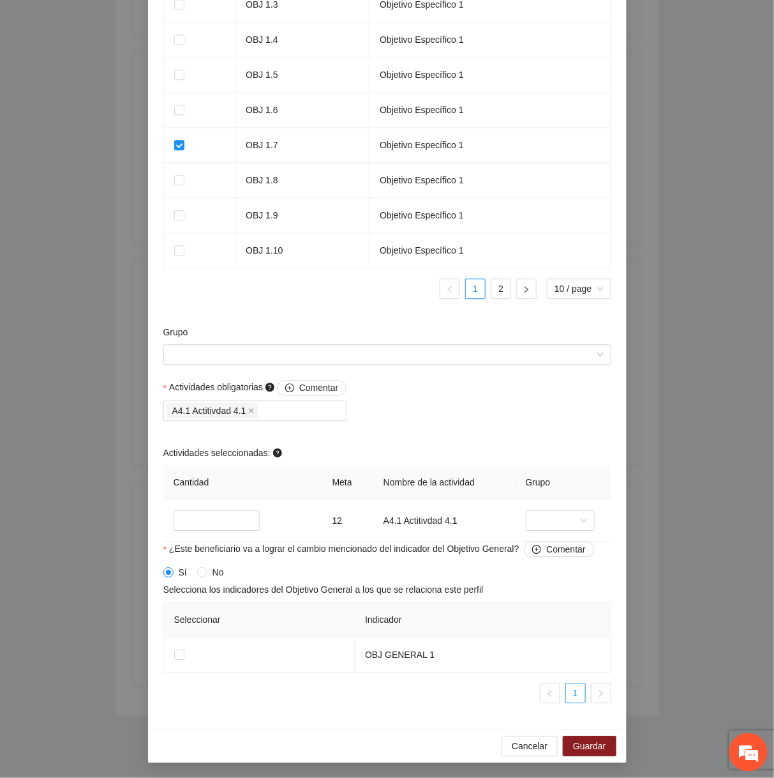
scroll to position [966, 0]
click at [517, 740] on span "Cancelar" at bounding box center [530, 746] width 36 height 14
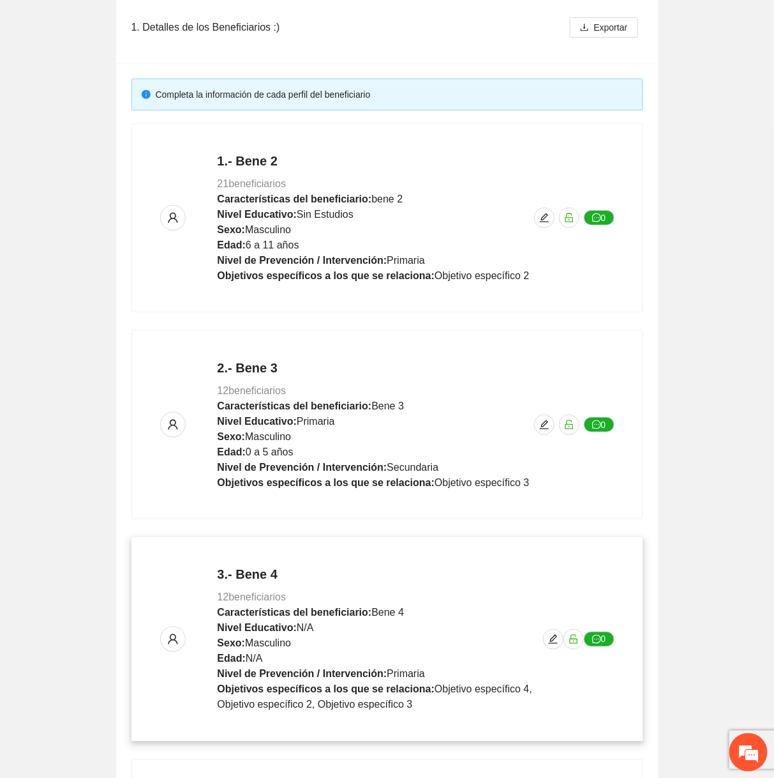
scroll to position [0, 0]
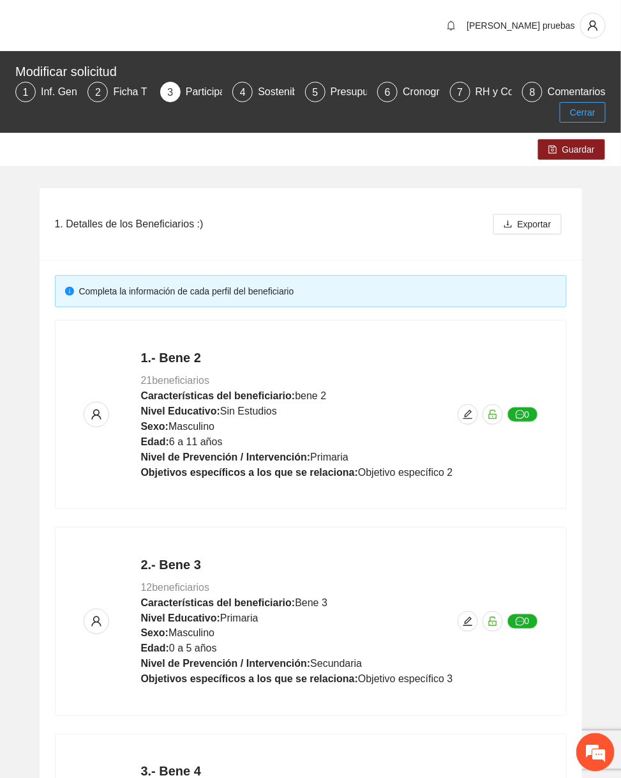
click at [567, 112] on button "Cerrar" at bounding box center [583, 112] width 46 height 20
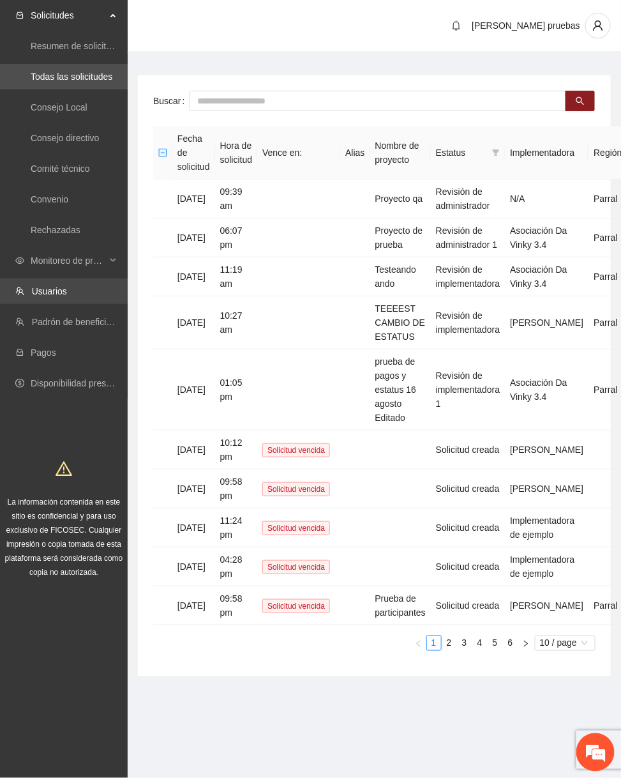
click at [67, 296] on link "Usuarios" at bounding box center [49, 291] width 35 height 10
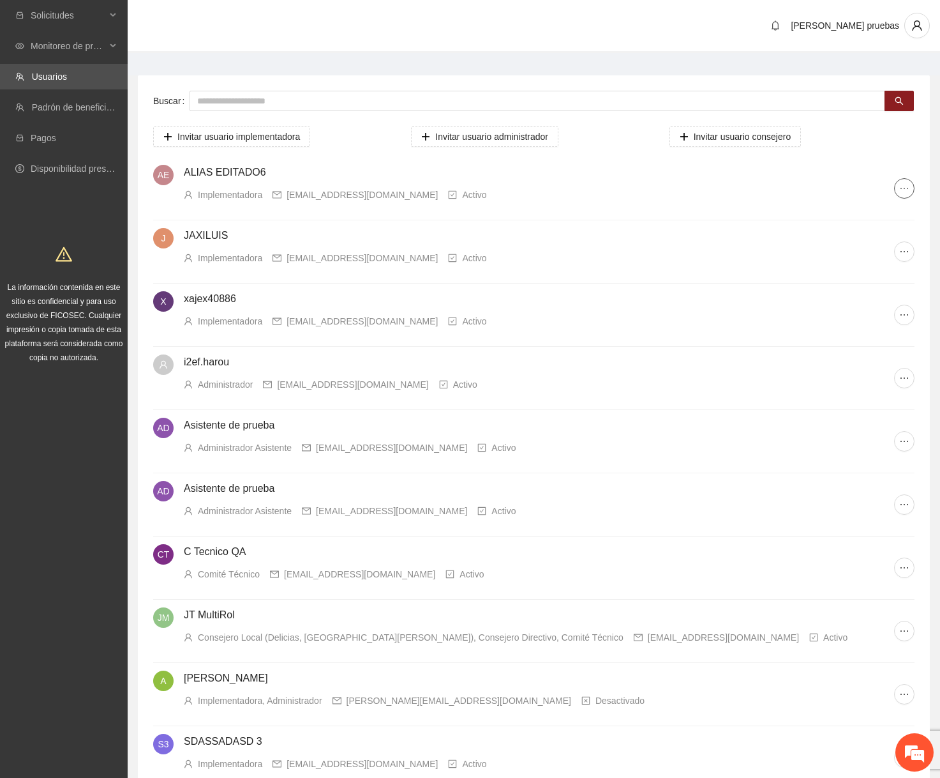
click at [774, 189] on button "button" at bounding box center [904, 188] width 20 height 20
click at [774, 254] on span "Desactivar cuenta" at bounding box center [860, 253] width 89 height 14
click at [774, 192] on span "ellipsis" at bounding box center [904, 188] width 19 height 10
click at [774, 249] on span "Desactivar cuenta" at bounding box center [860, 253] width 89 height 14
